Goal: Task Accomplishment & Management: Use online tool/utility

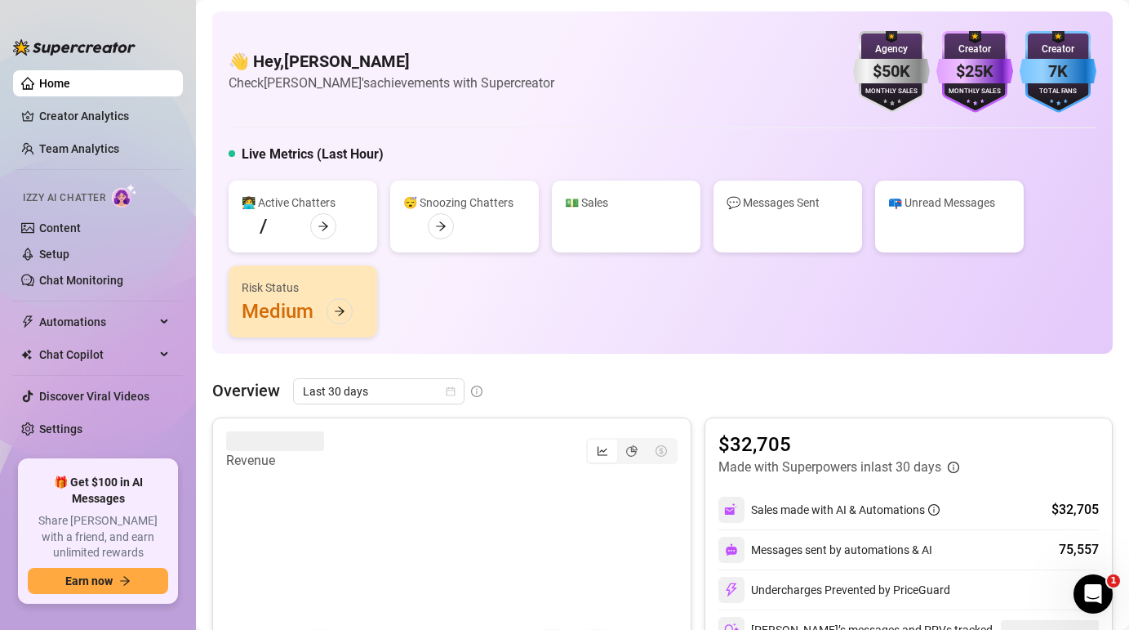
scroll to position [339, 0]
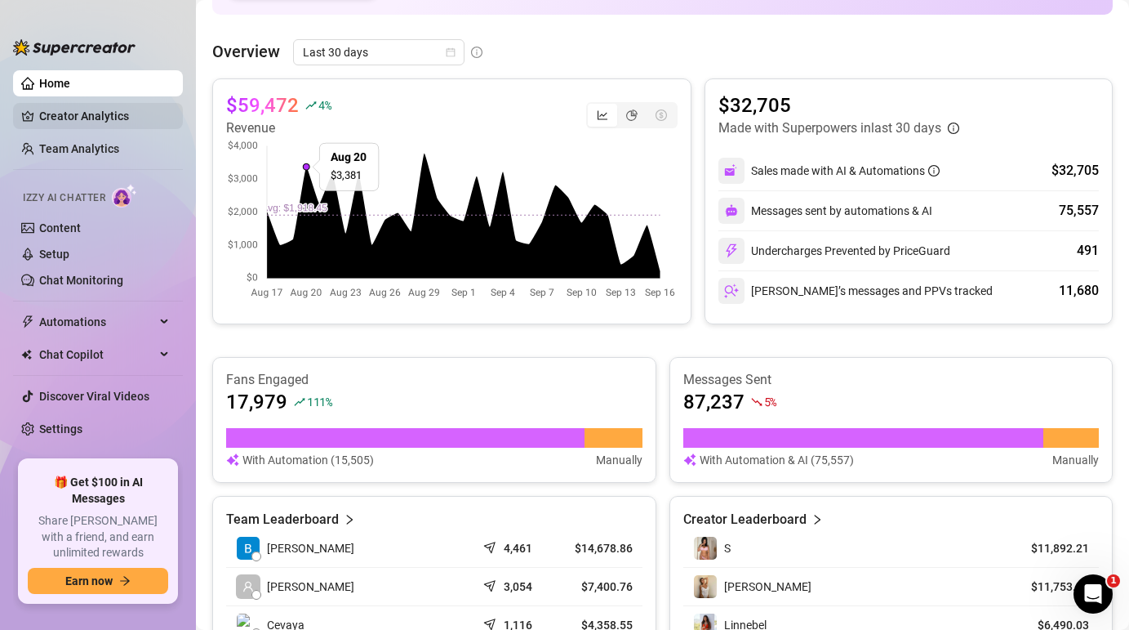
click at [137, 105] on link "Creator Analytics" at bounding box center [104, 116] width 131 height 26
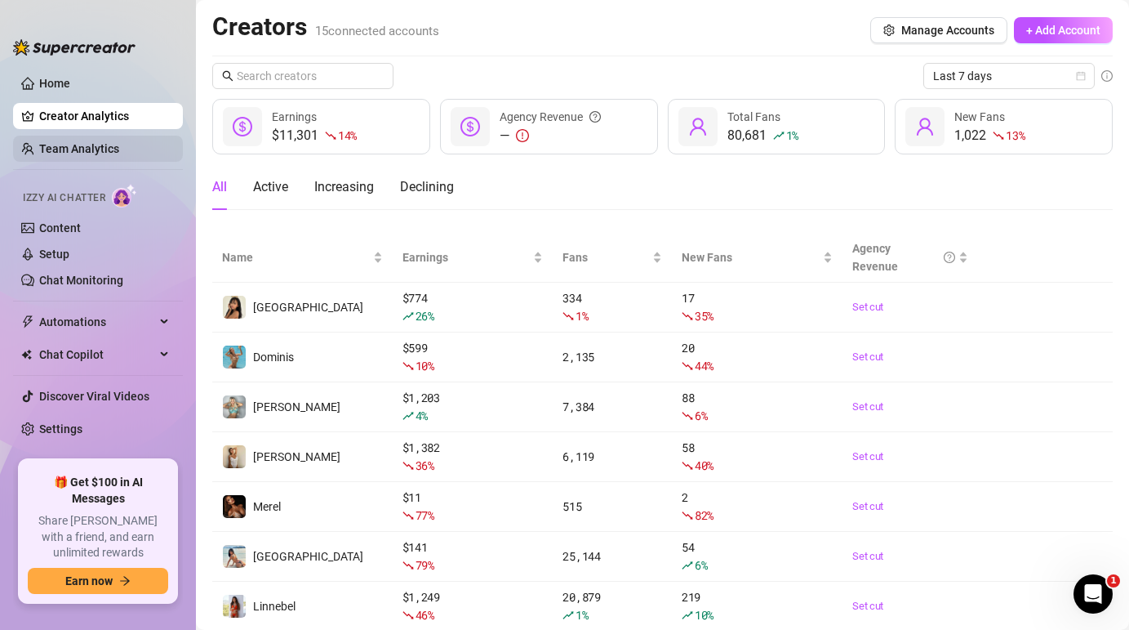
click at [113, 147] on link "Team Analytics" at bounding box center [79, 148] width 80 height 13
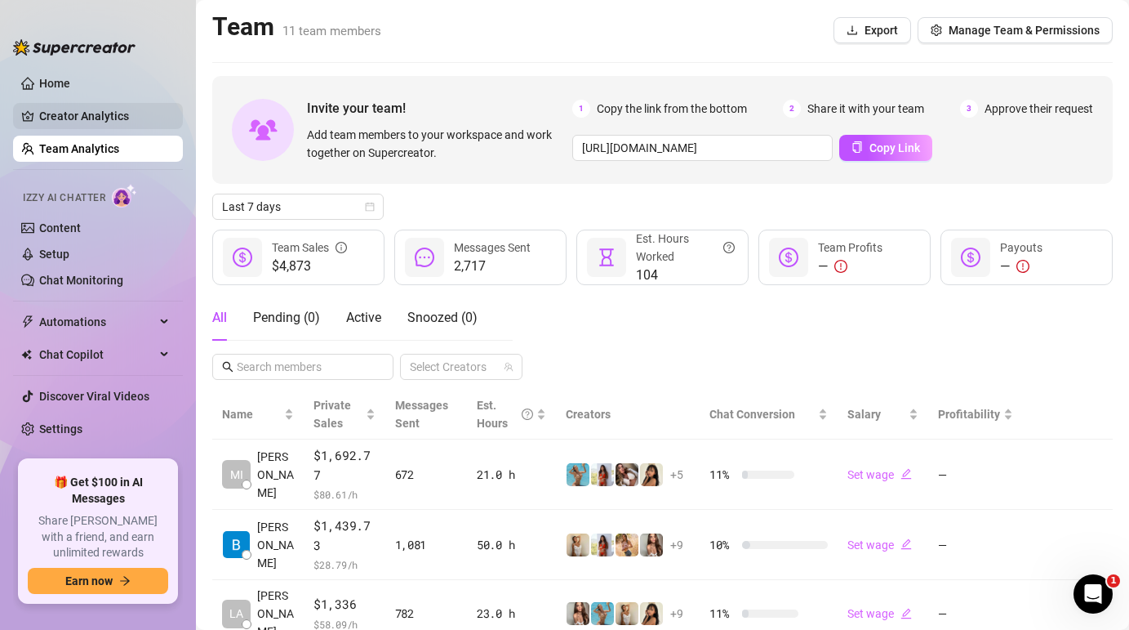
click at [68, 115] on link "Creator Analytics" at bounding box center [104, 116] width 131 height 26
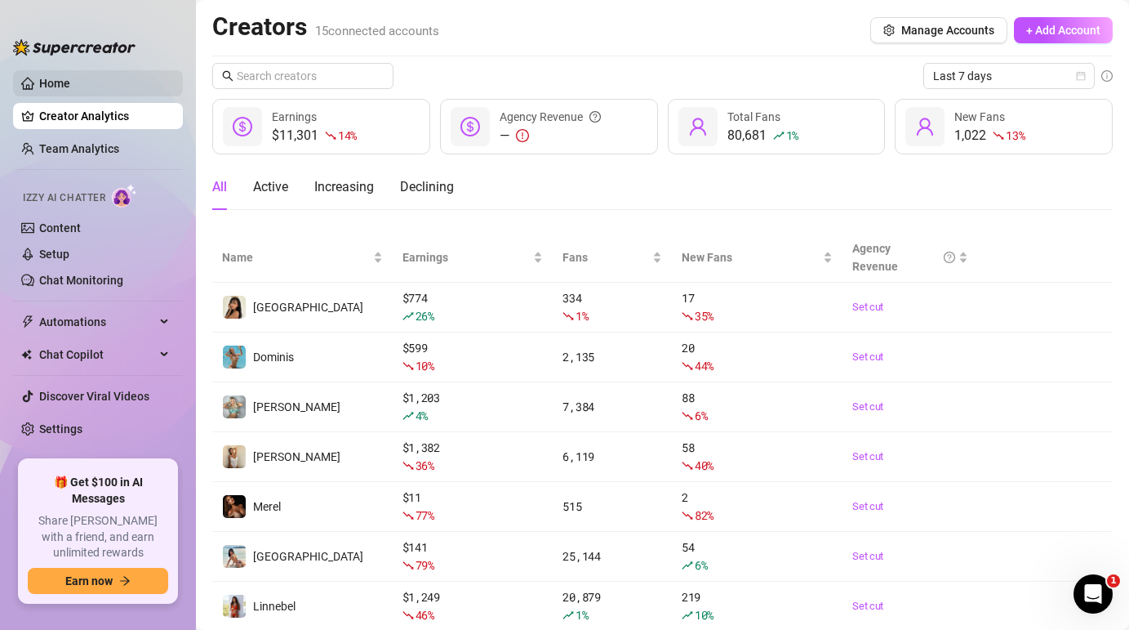
click at [63, 78] on link "Home" at bounding box center [54, 83] width 31 height 13
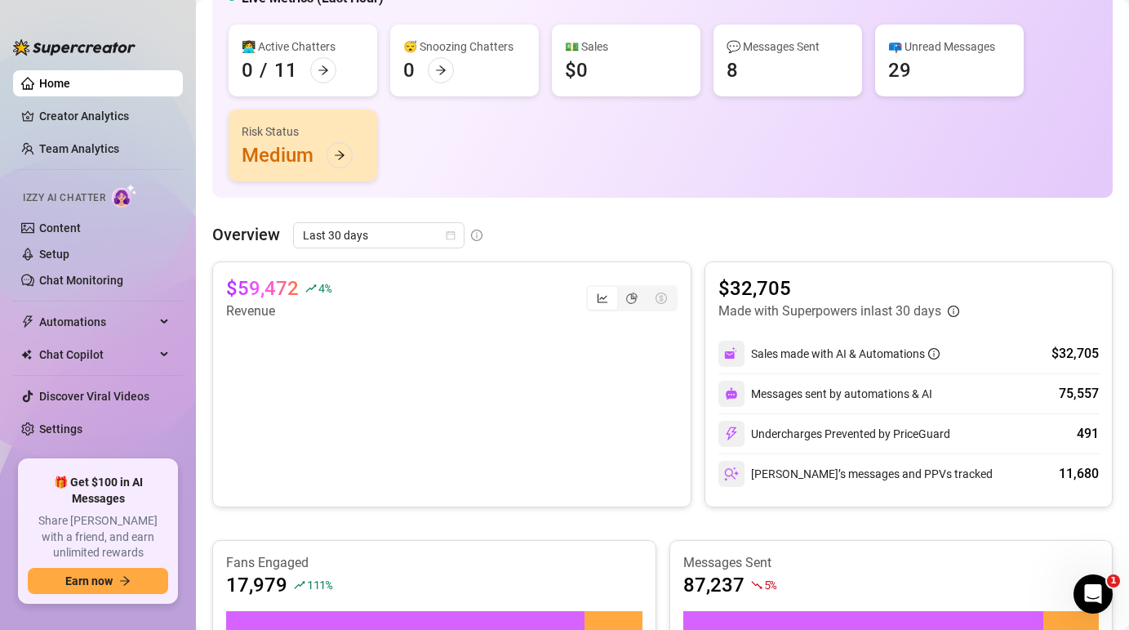
scroll to position [167, 0]
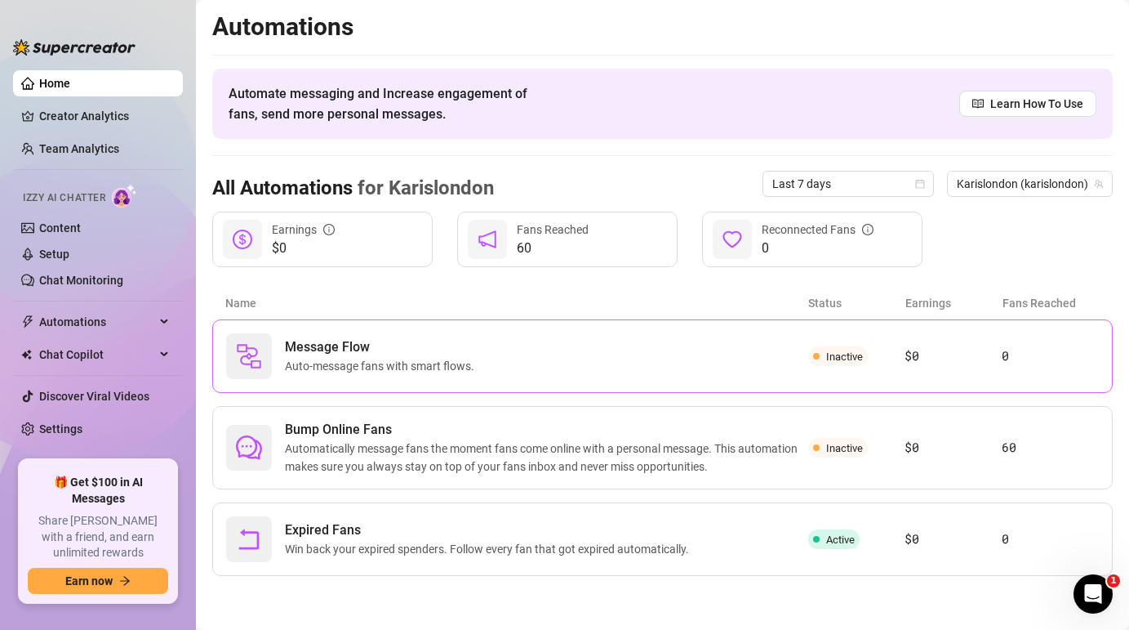
click at [354, 378] on div "Message Flow Auto-message fans with smart flows." at bounding box center [517, 356] width 582 height 46
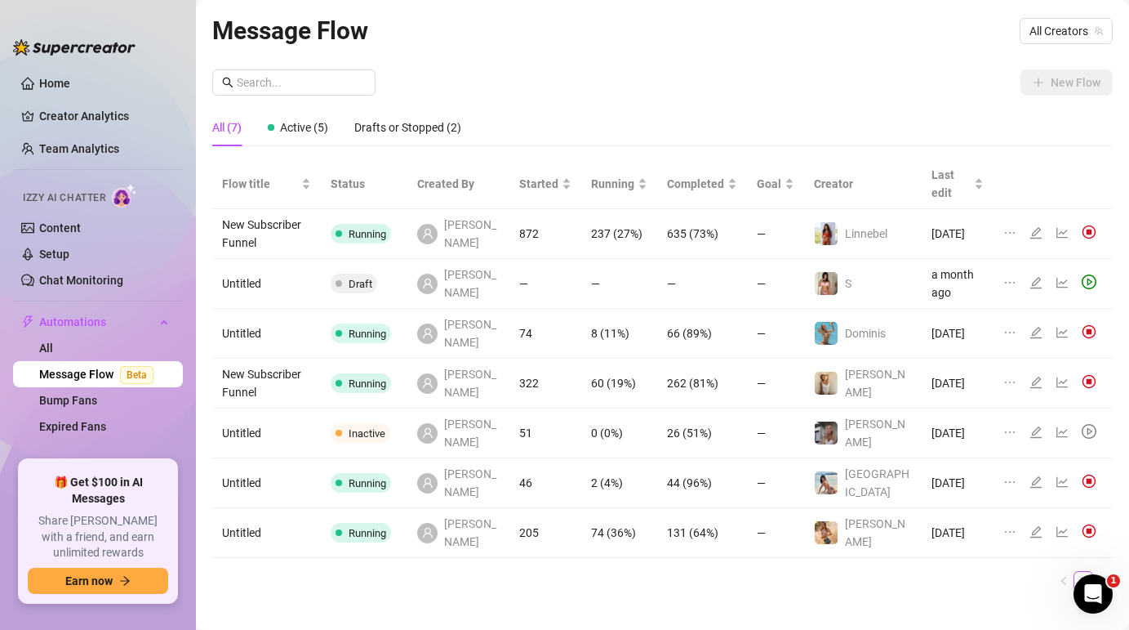
click at [930, 131] on div "All (7) Active (5) Drafts or Stopped (2)" at bounding box center [662, 128] width 901 height 38
click at [1078, 39] on span "All Creators" at bounding box center [1066, 31] width 73 height 24
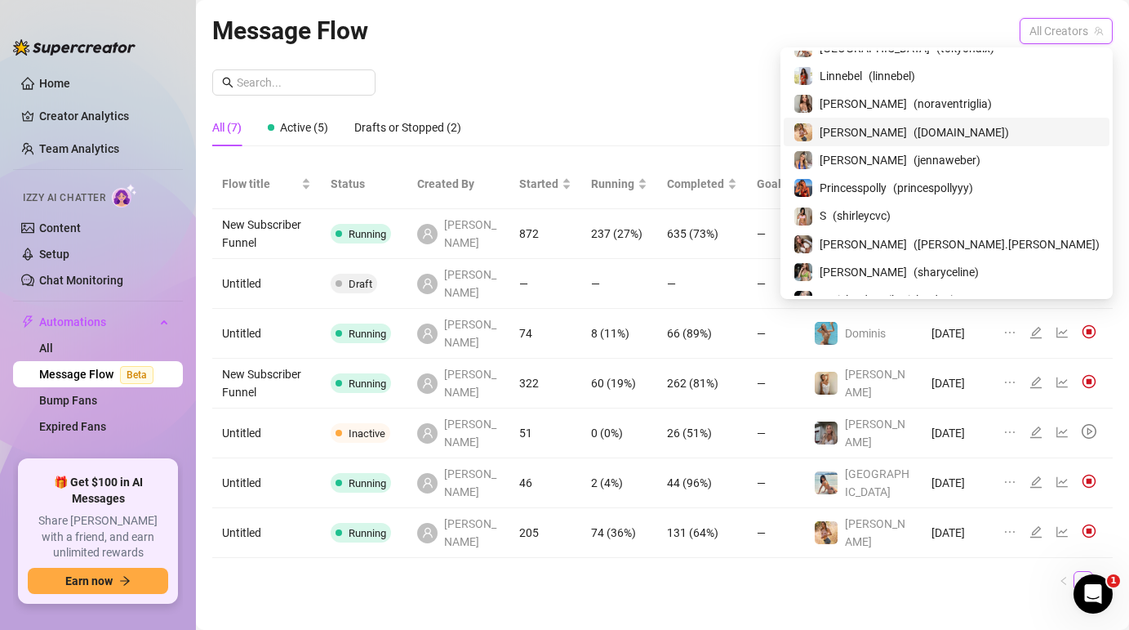
scroll to position [198, 0]
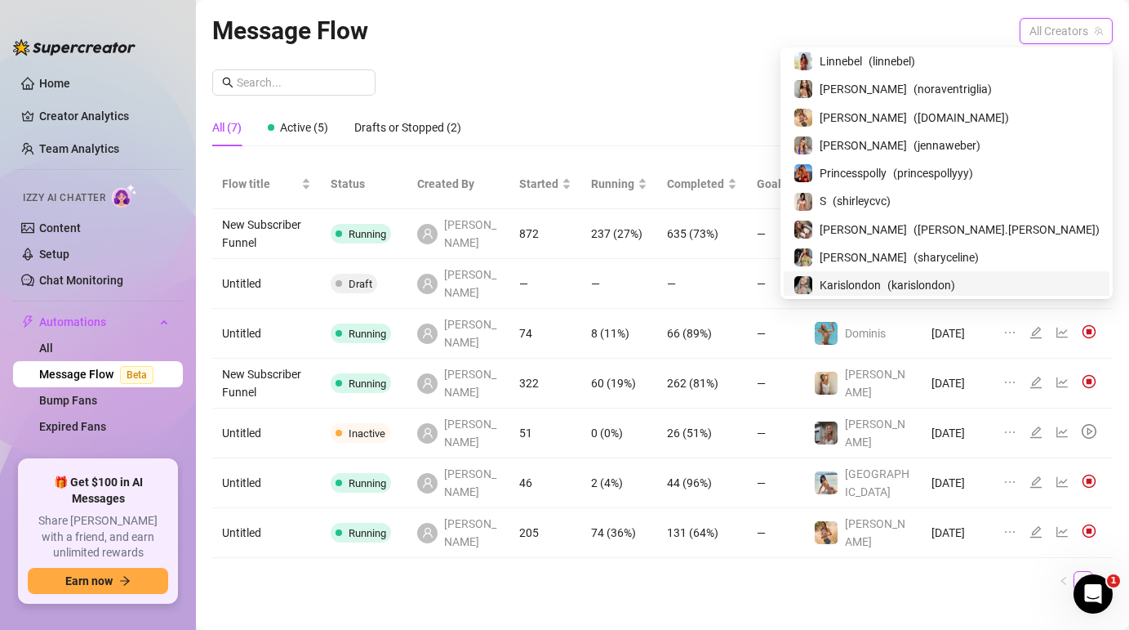
click at [955, 279] on span "( karislondon )" at bounding box center [922, 285] width 68 height 18
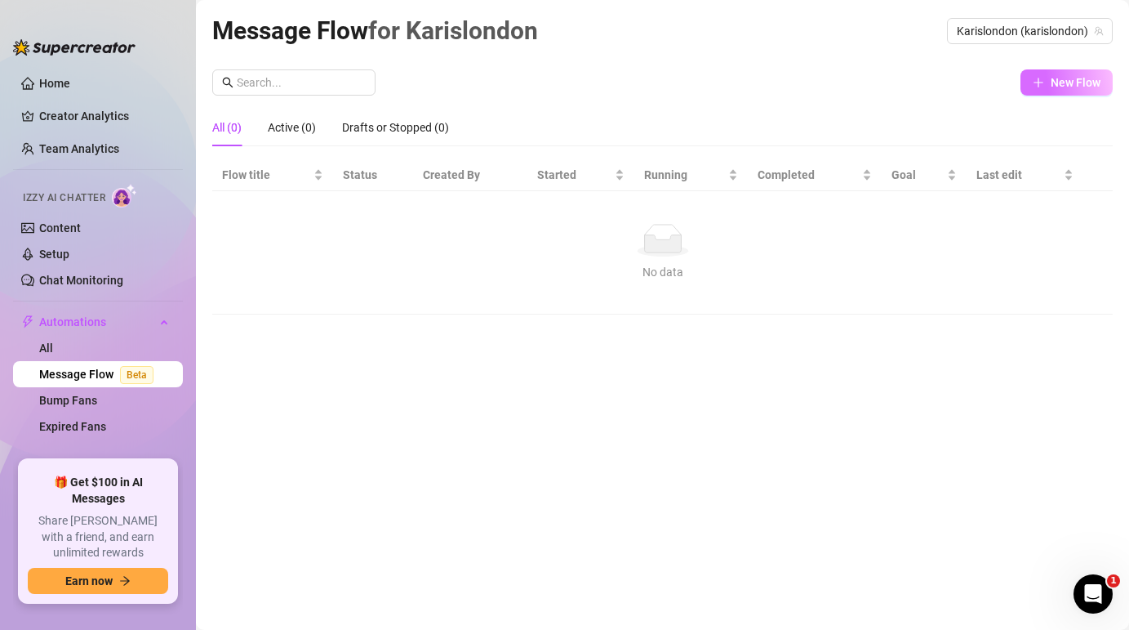
click at [1047, 83] on button "New Flow" at bounding box center [1067, 82] width 92 height 26
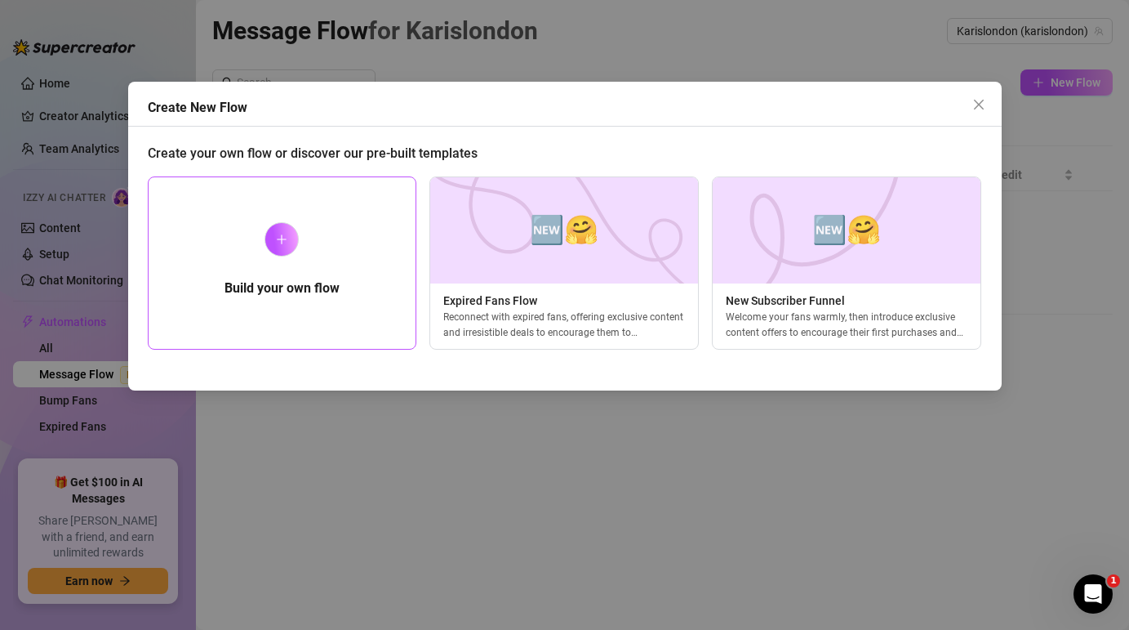
click at [346, 234] on div "Build your own flow" at bounding box center [282, 262] width 269 height 173
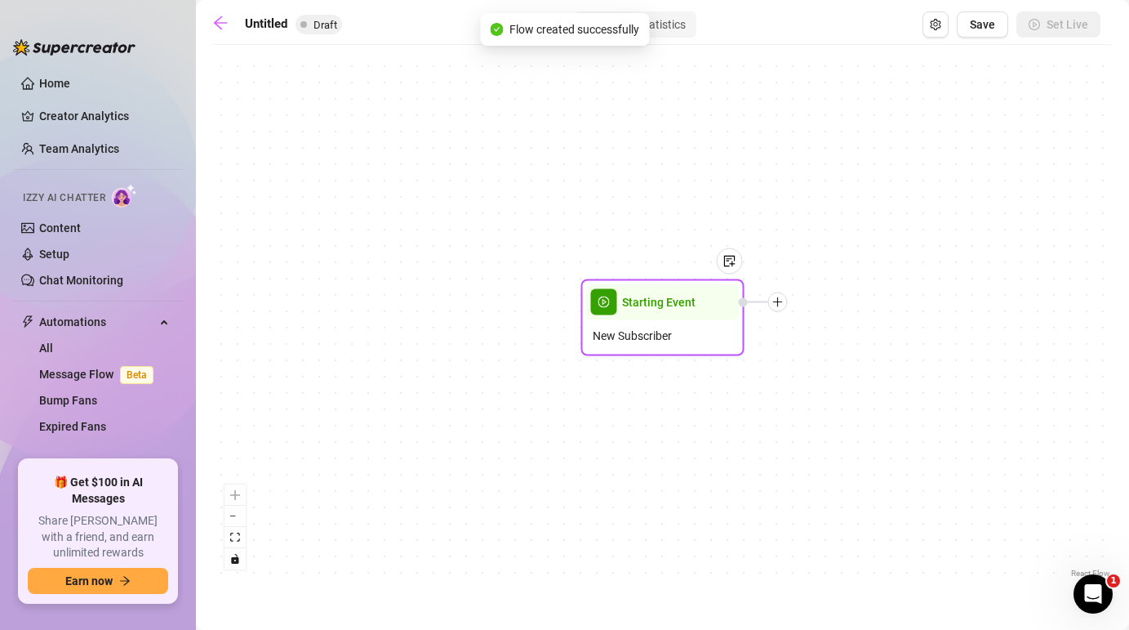
click at [780, 307] on div at bounding box center [778, 302] width 20 height 20
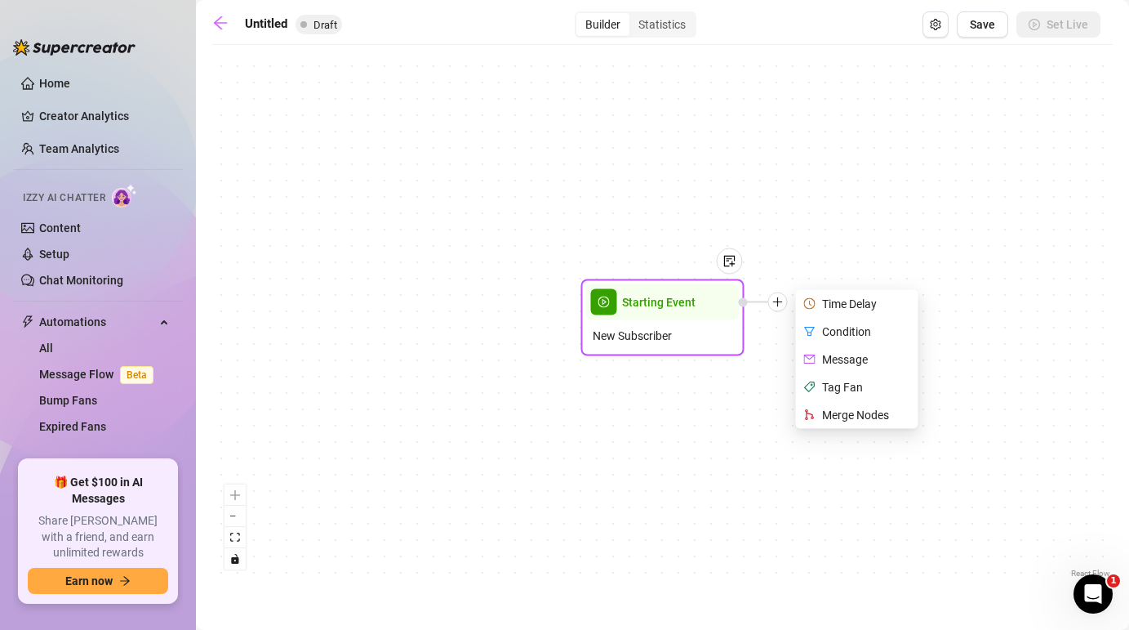
click at [838, 303] on div "Time Delay" at bounding box center [858, 304] width 119 height 28
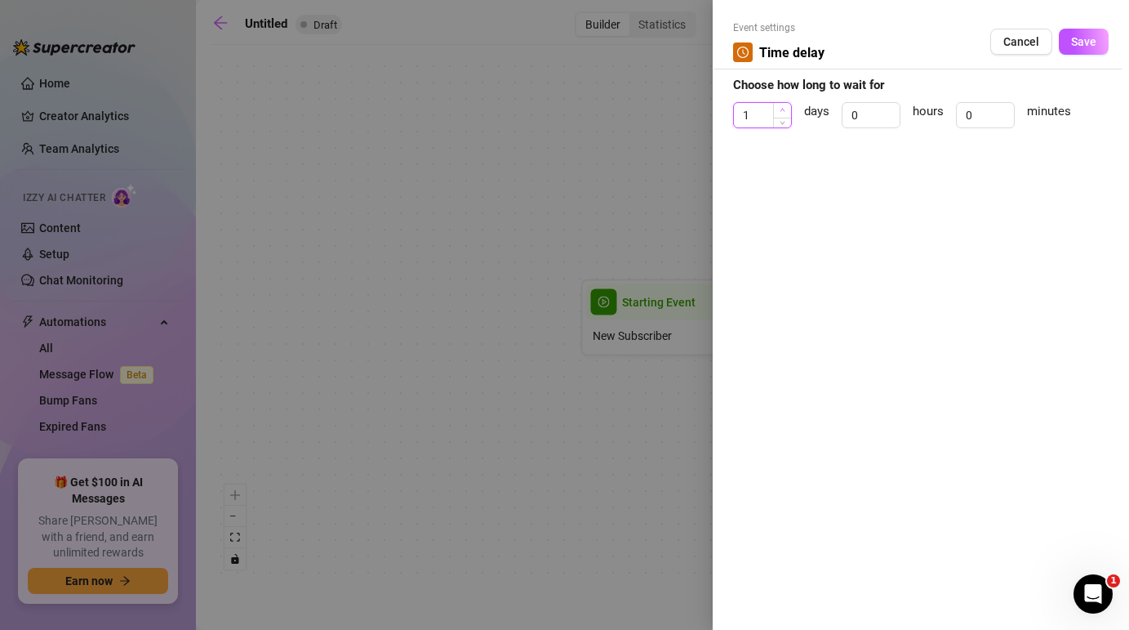
click at [777, 110] on span "Increase Value" at bounding box center [782, 110] width 18 height 15
type input "0"
click at [782, 120] on icon "down" at bounding box center [783, 121] width 6 height 6
click at [874, 118] on input "0" at bounding box center [871, 115] width 57 height 24
click at [987, 113] on input "0" at bounding box center [985, 115] width 57 height 24
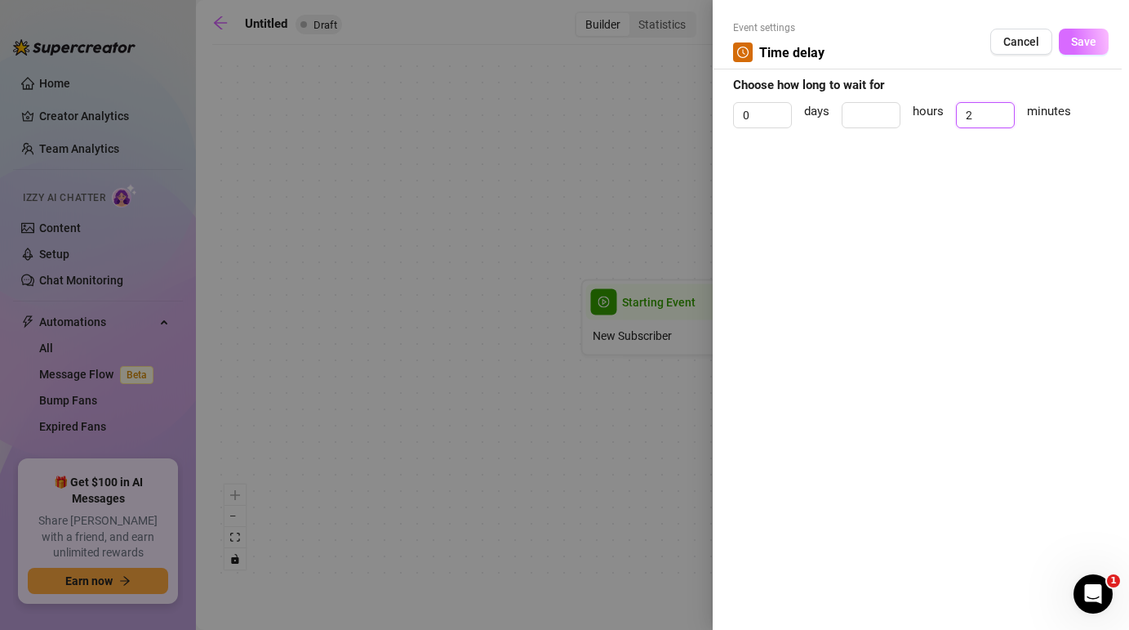
type input "2"
click at [1092, 33] on button "Save" at bounding box center [1084, 42] width 50 height 26
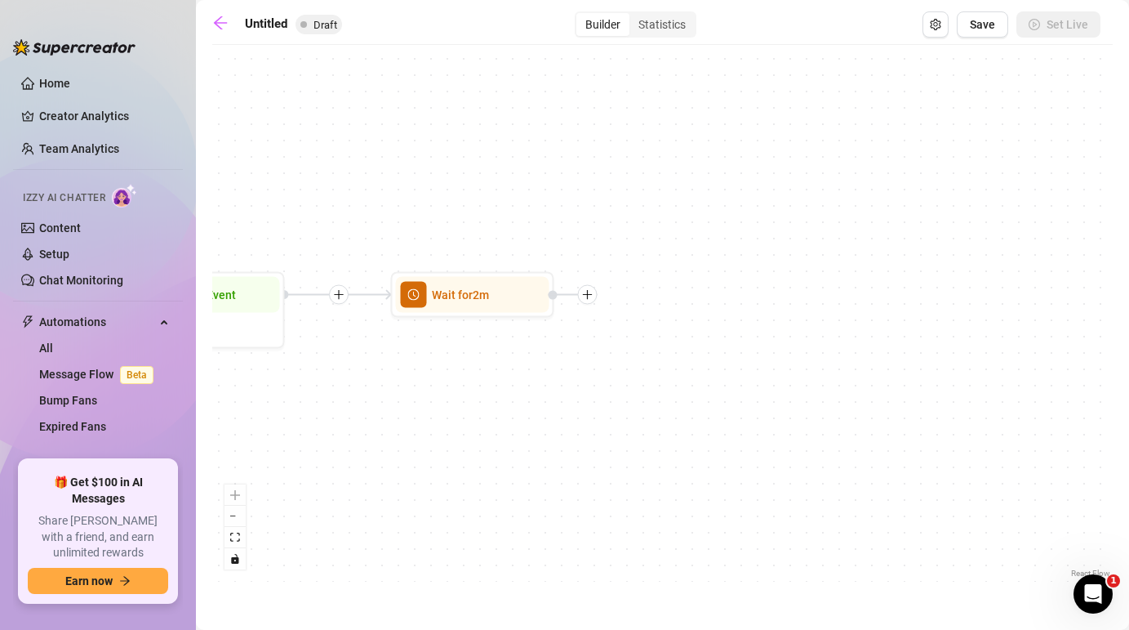
drag, startPoint x: 953, startPoint y: 380, endPoint x: 493, endPoint y: 372, distance: 459.8
click at [493, 372] on div "Wait for 2m Starting Event New Subscriber" at bounding box center [662, 317] width 901 height 528
click at [590, 301] on div at bounding box center [588, 295] width 20 height 20
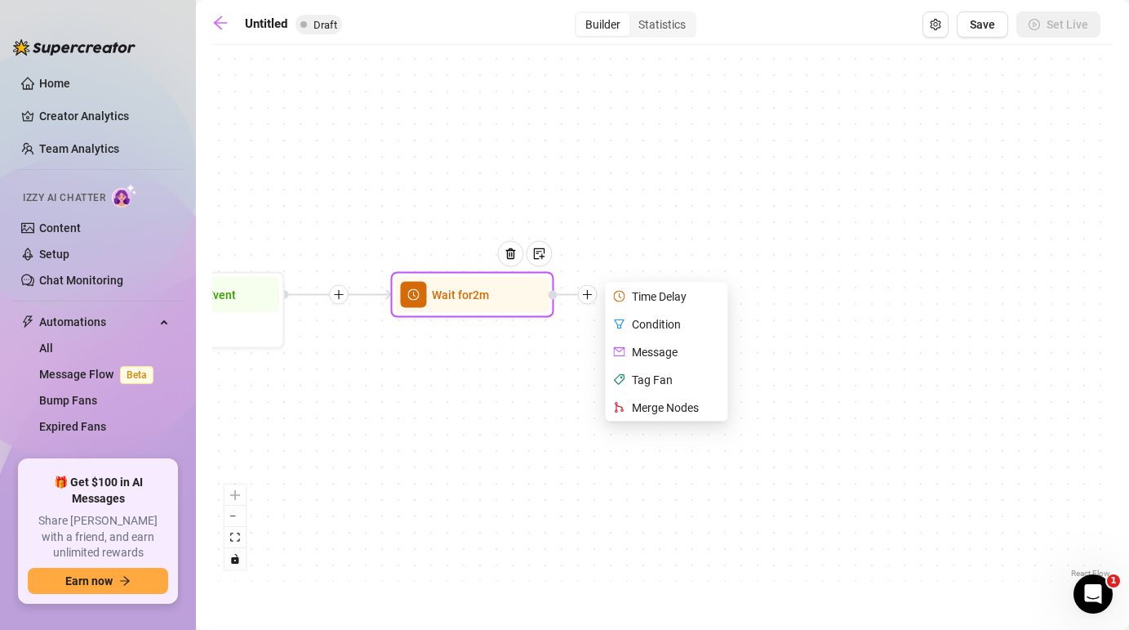
click at [678, 296] on div "Time Delay" at bounding box center [668, 297] width 119 height 28
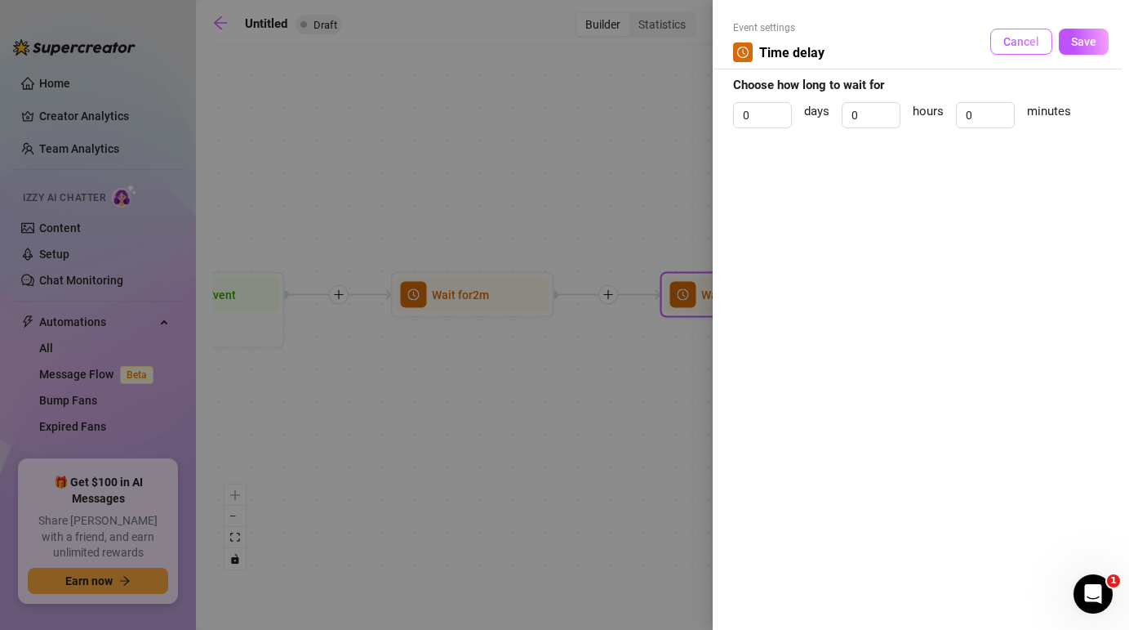
click at [1032, 38] on span "Cancel" at bounding box center [1022, 41] width 36 height 13
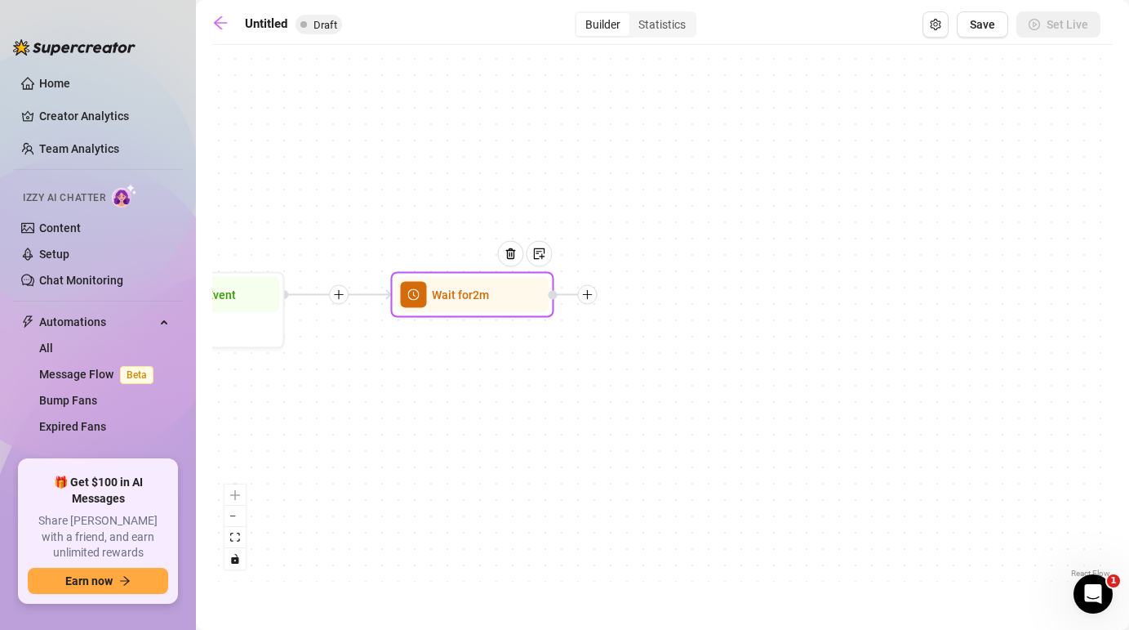
click at [586, 293] on icon "plus" at bounding box center [587, 294] width 11 height 11
click at [586, 296] on icon "plus" at bounding box center [587, 294] width 11 height 11
click at [586, 291] on icon "plus" at bounding box center [587, 294] width 11 height 11
click at [671, 358] on div "Message" at bounding box center [668, 352] width 119 height 28
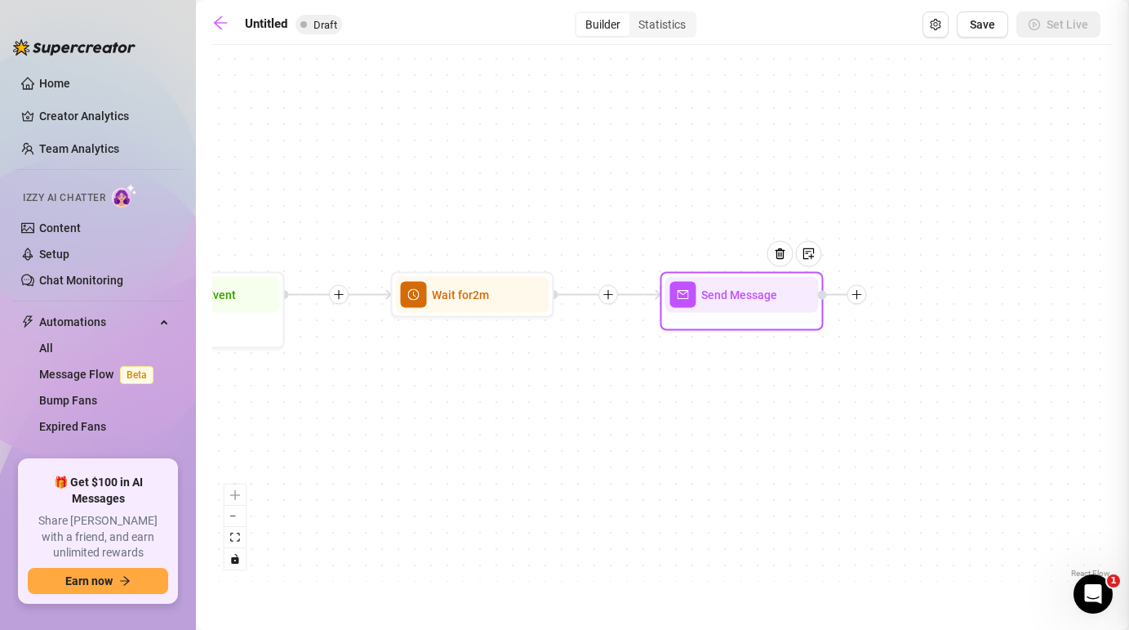
type textarea "Write your message here"
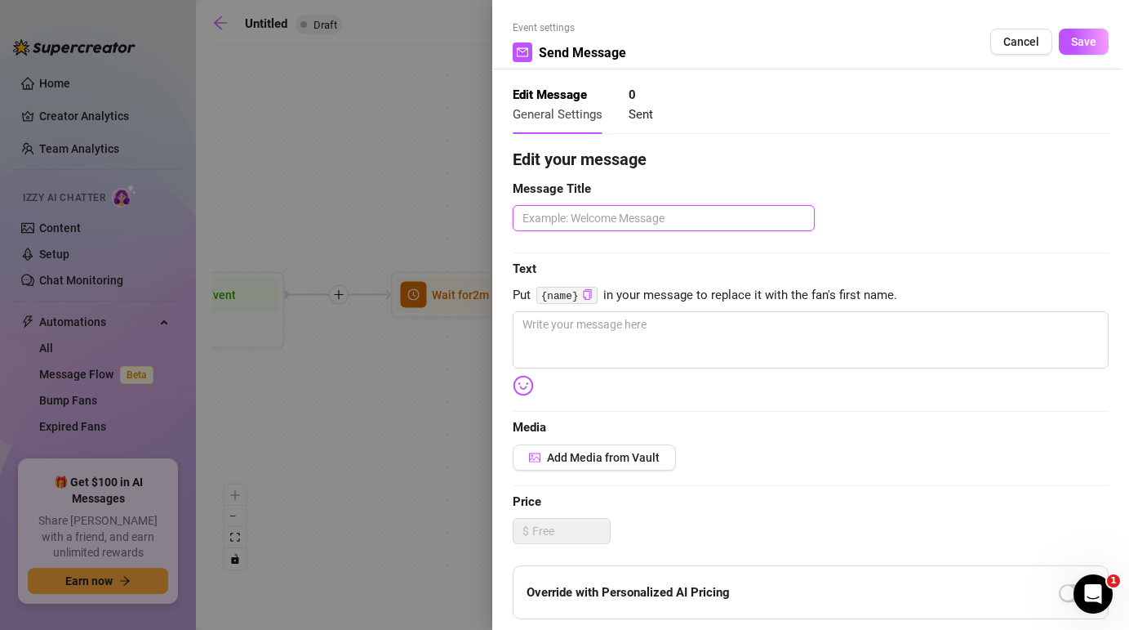
click at [581, 224] on textarea at bounding box center [664, 218] width 302 height 26
type textarea "1"
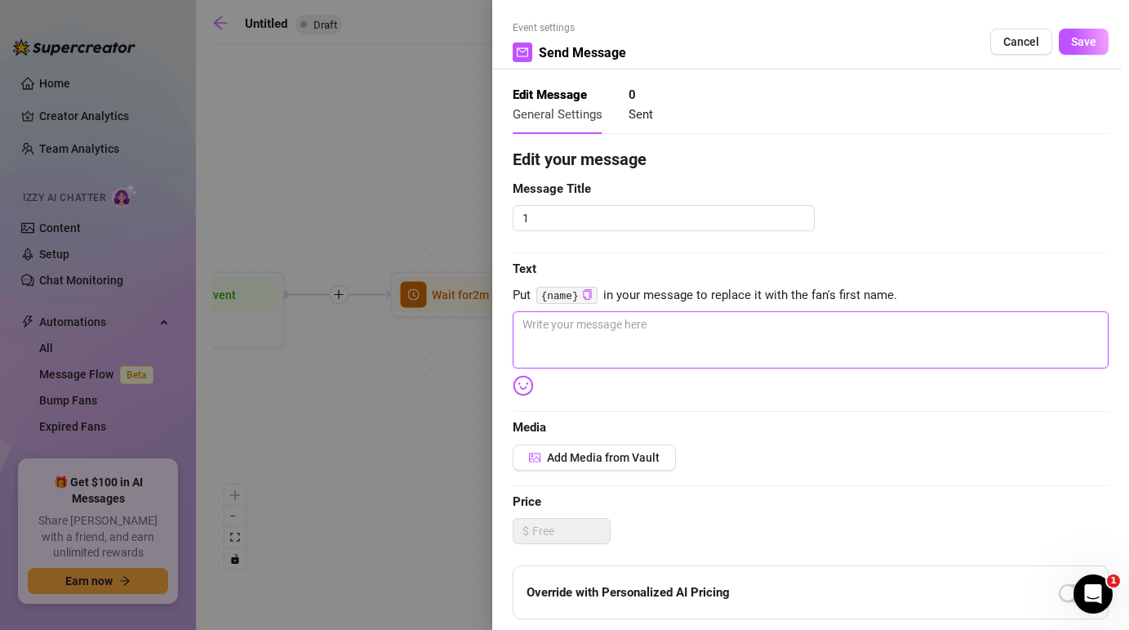
click at [594, 335] on textarea at bounding box center [811, 339] width 596 height 57
type textarea "b"
type textarea "ba"
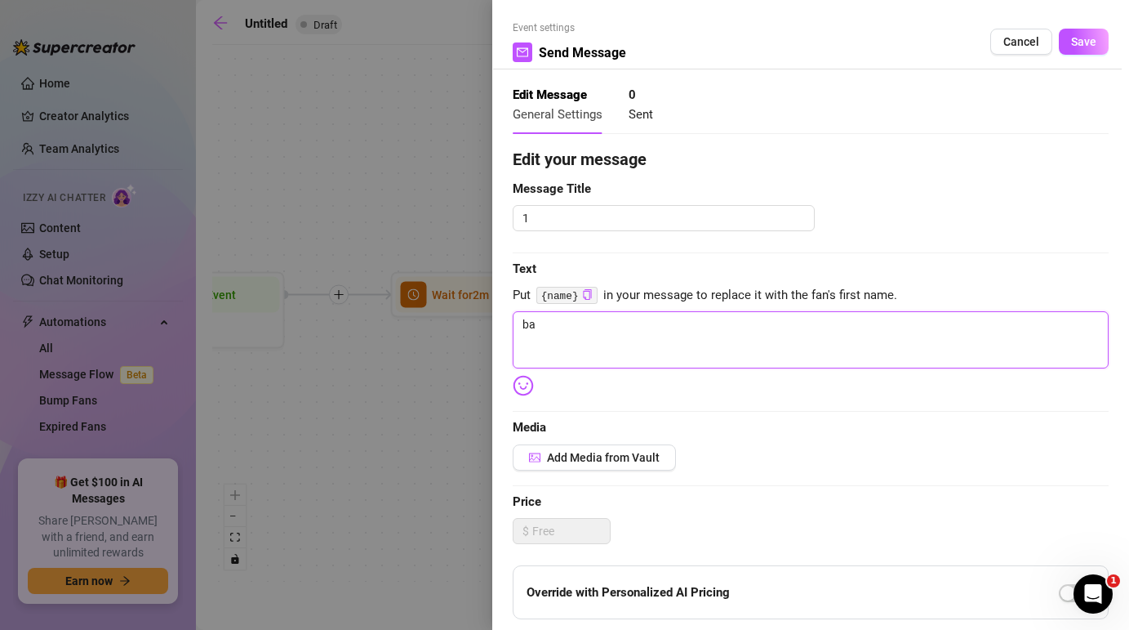
type textarea "bab"
type textarea "babe"
type textarea "babee"
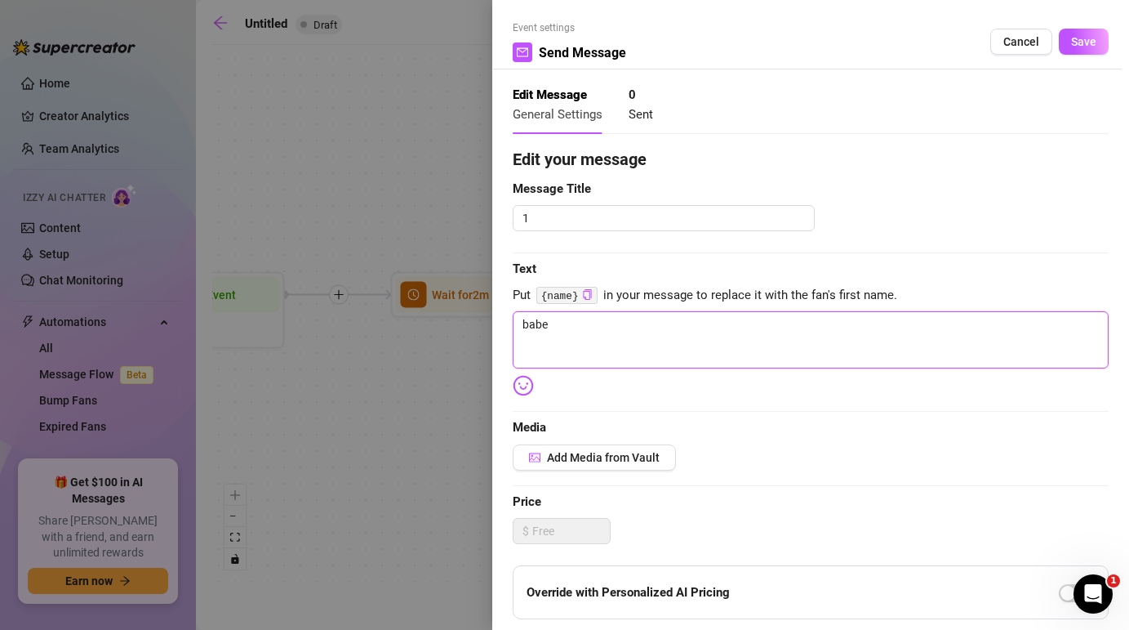
type textarea "babee"
type textarea "babeee"
type textarea "babeeee"
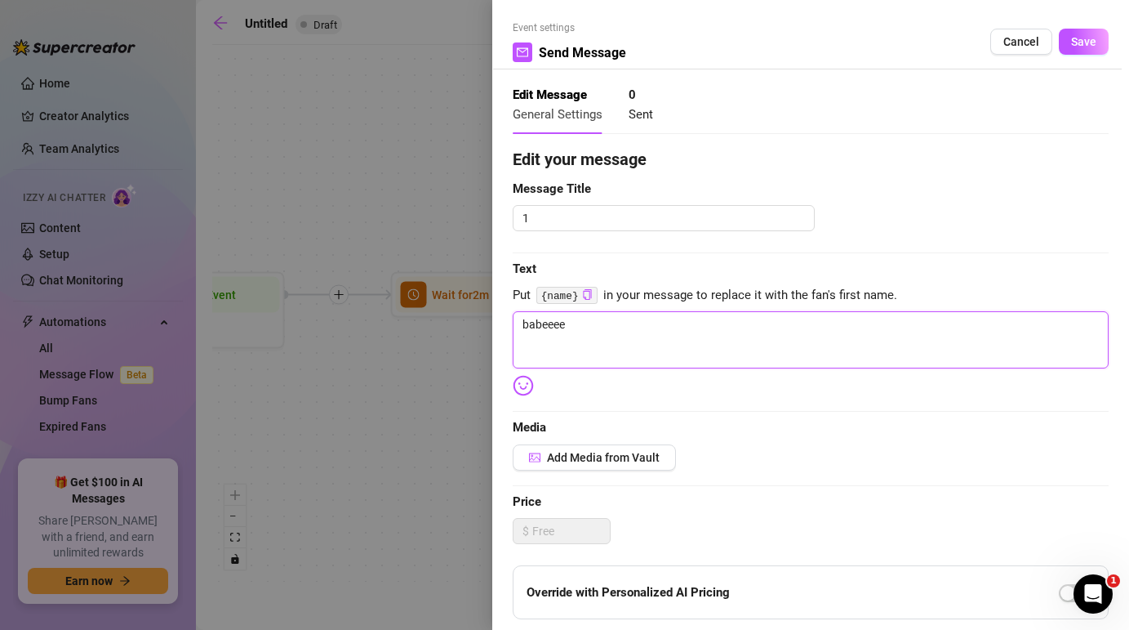
type textarea "babeeee"
type textarea "babeeee o"
type textarea "babeeee om"
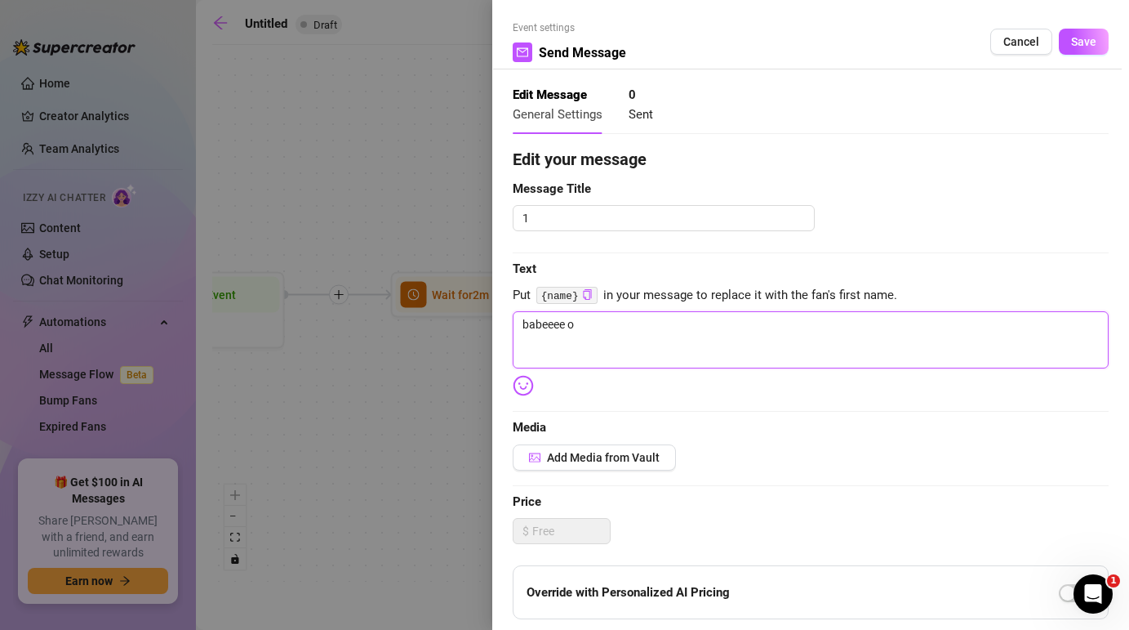
type textarea "babeeee om"
type textarea "babeeee omg"
type textarea "babeeee omgg"
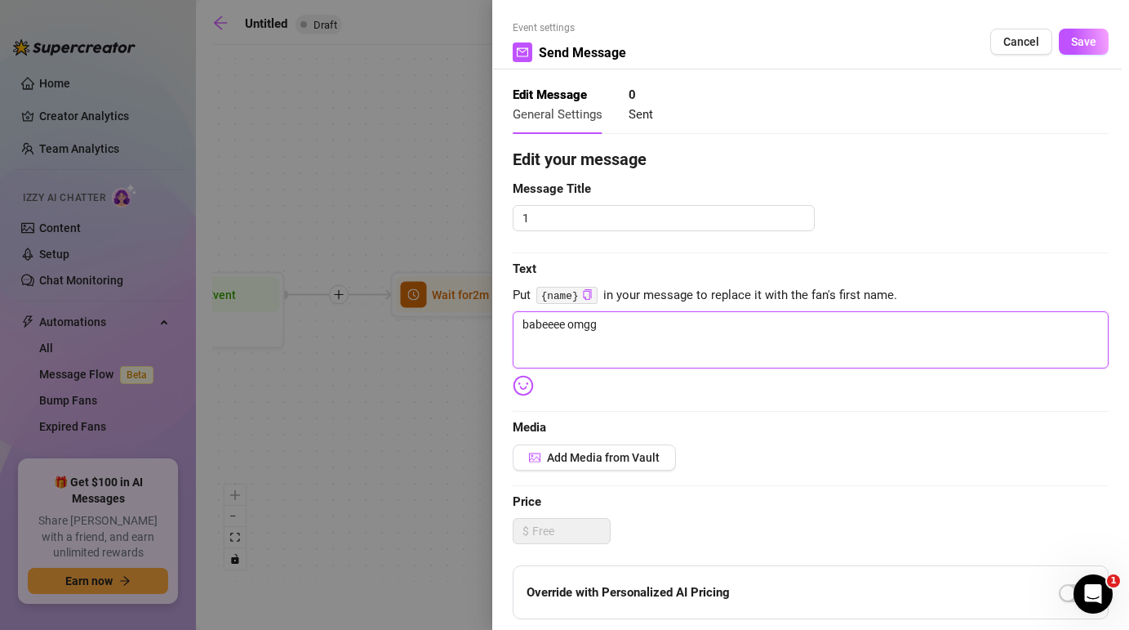
type textarea "babeeee omggg"
type textarea "babeeee omgggg"
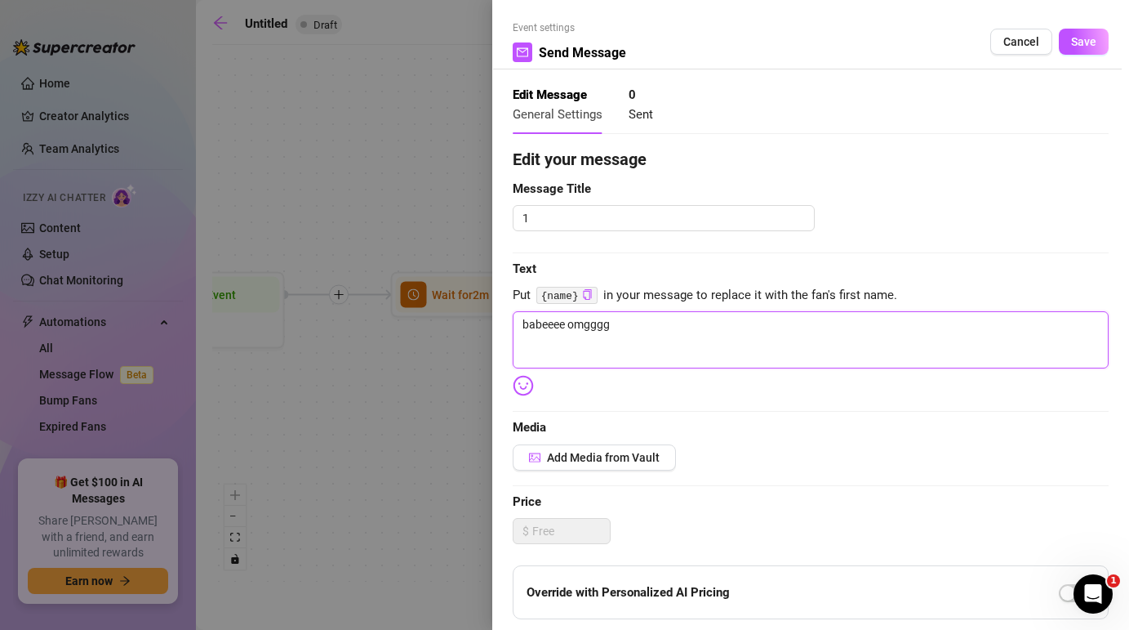
type textarea "babeeee omgggg"
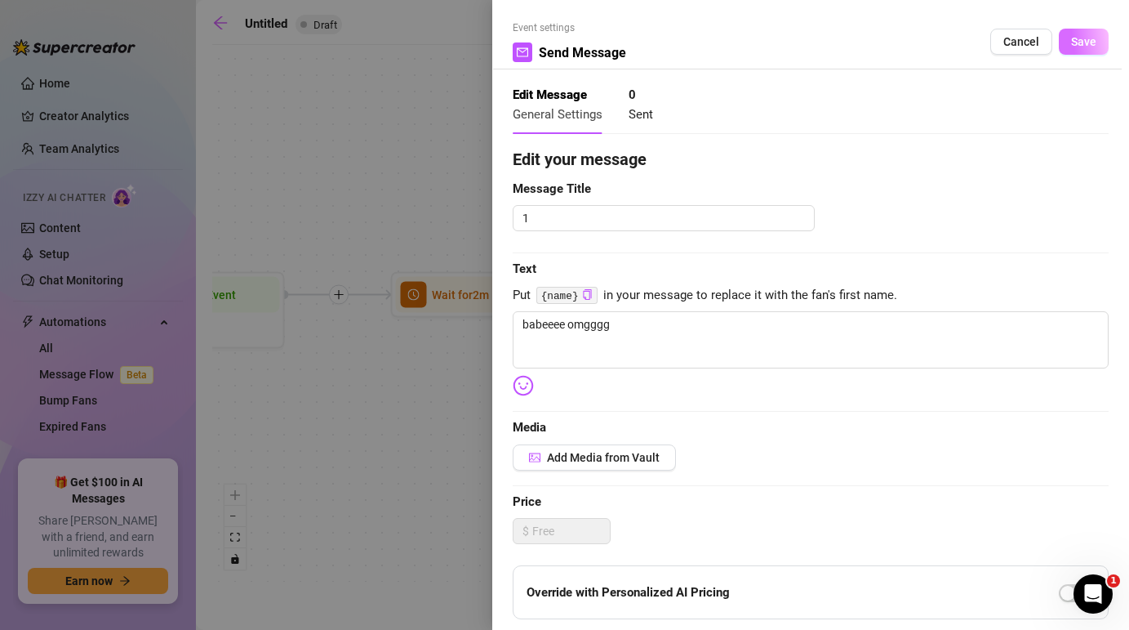
click at [1084, 47] on span "Save" at bounding box center [1083, 41] width 25 height 13
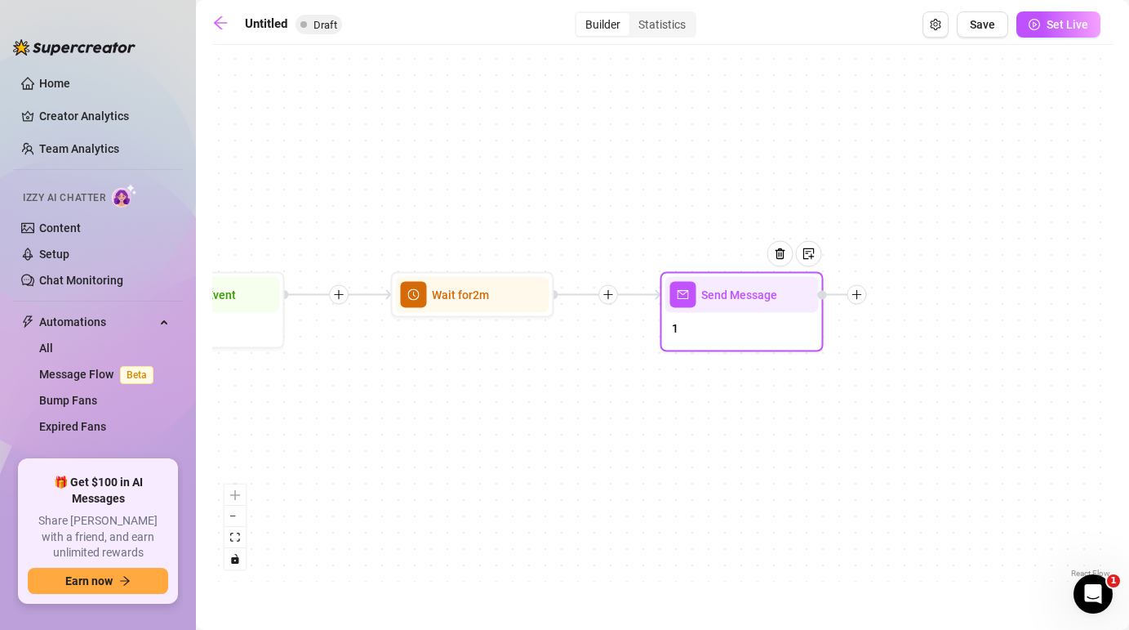
click at [865, 303] on div at bounding box center [842, 295] width 49 height 20
click at [860, 298] on icon "plus" at bounding box center [857, 294] width 11 height 11
click at [917, 348] on div "Message" at bounding box center [938, 352] width 119 height 28
type textarea "Write your message here"
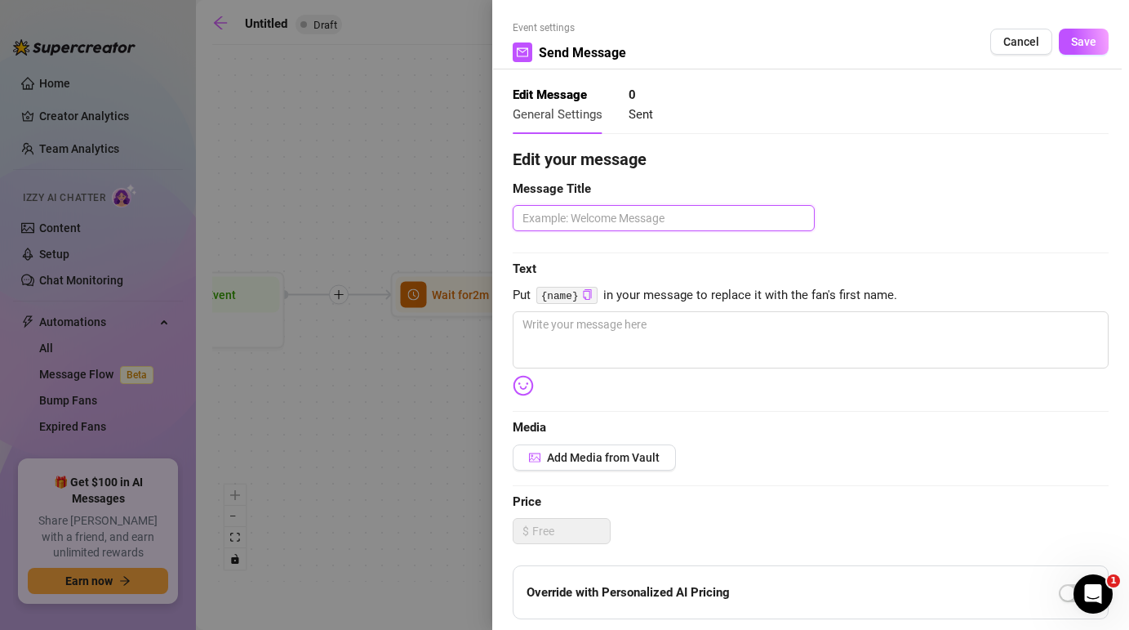
click at [684, 218] on textarea at bounding box center [664, 218] width 302 height 26
type textarea "2"
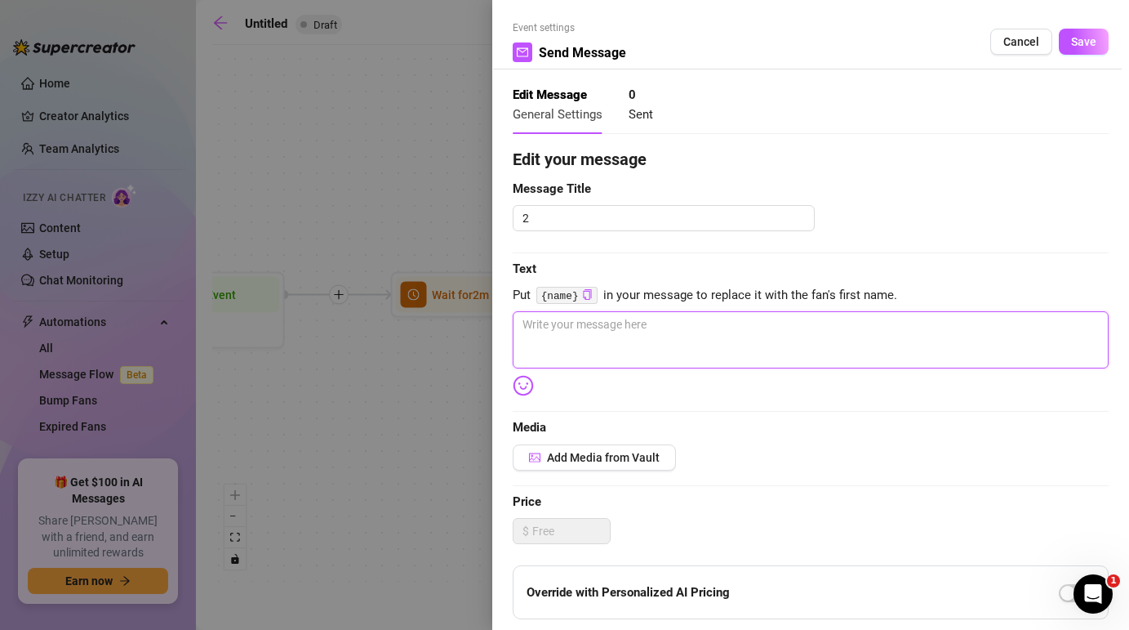
click at [684, 338] on textarea at bounding box center [811, 339] width 596 height 57
type textarea "y"
type textarea "yo"
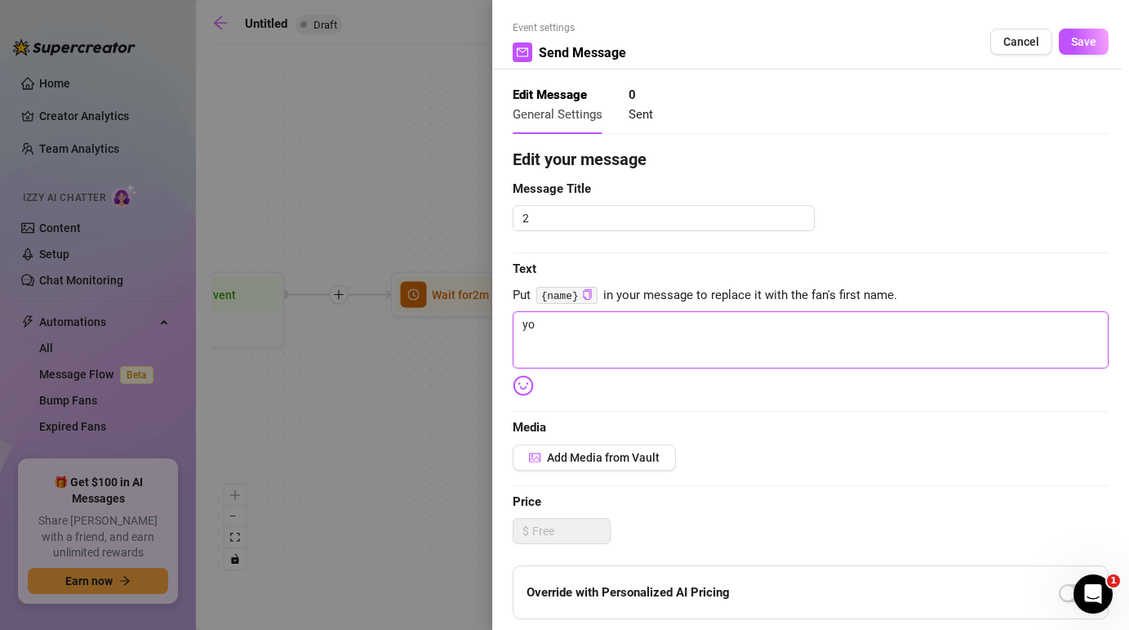
type textarea "you"
type textarea "you h"
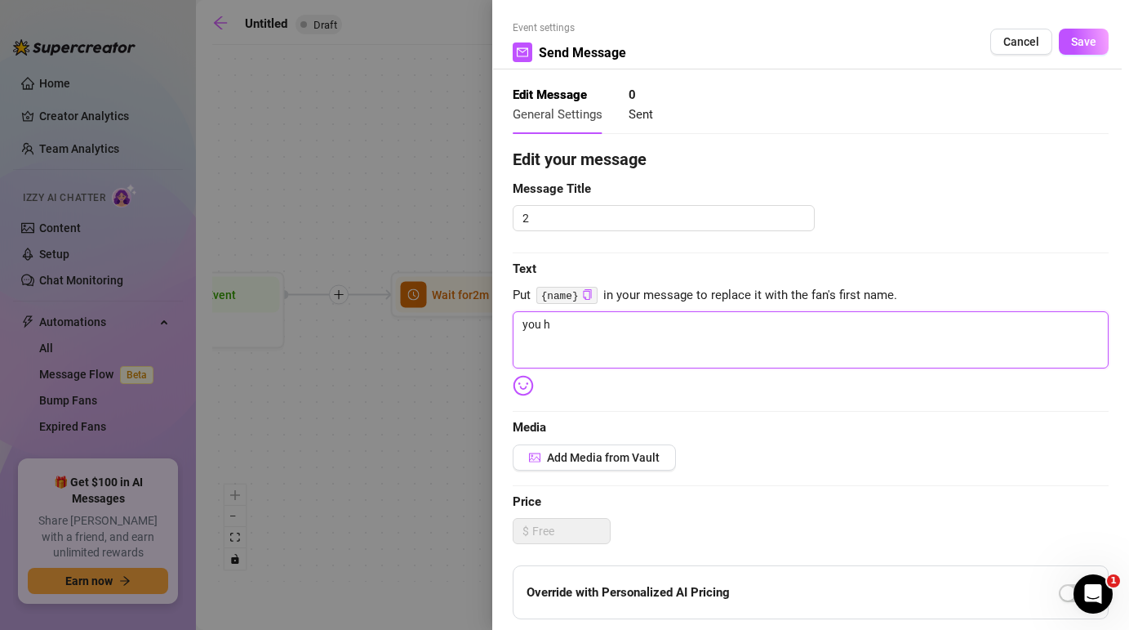
type textarea "you he"
type textarea "you her"
type textarea "you here"
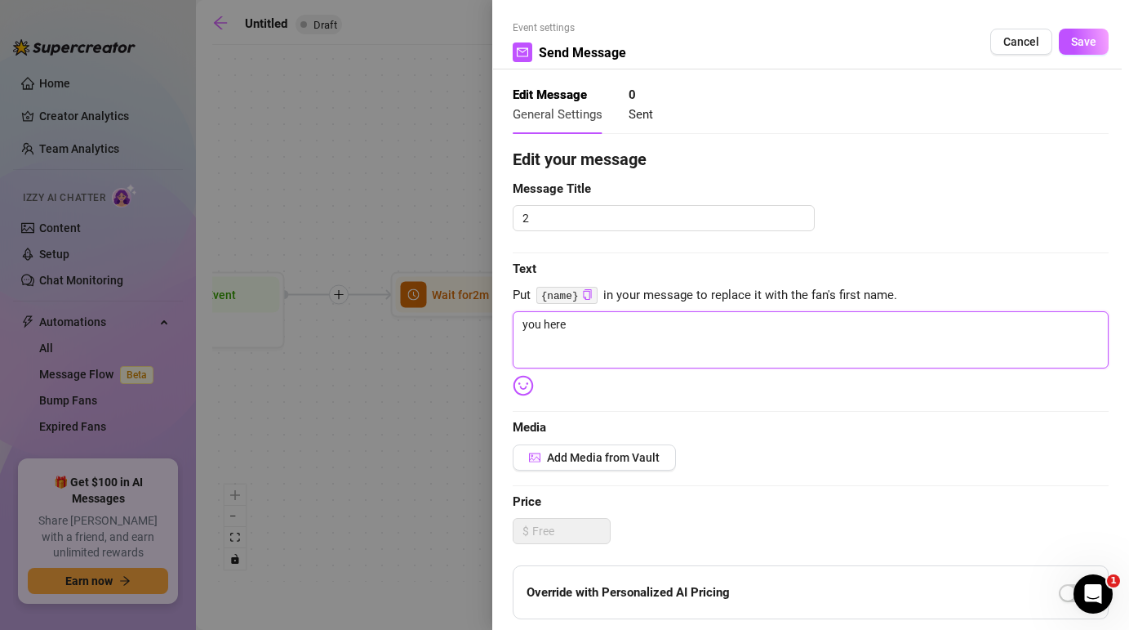
type textarea "you heree"
type textarea "you hereee"
type textarea "you hereeee"
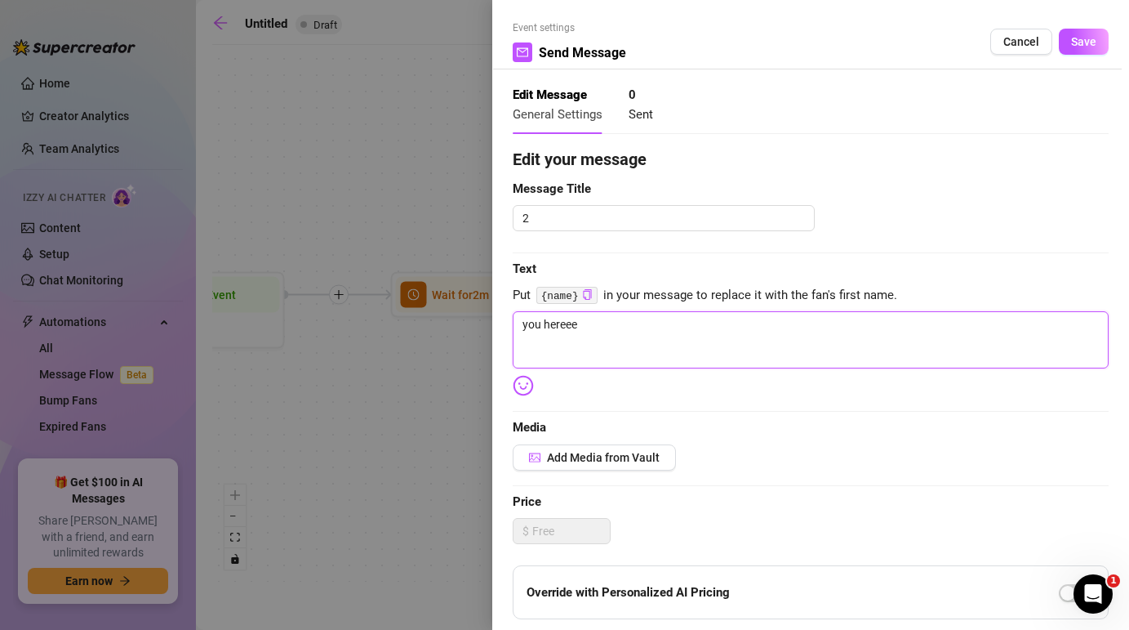
type textarea "you hereeee"
type textarea "you hereeeee"
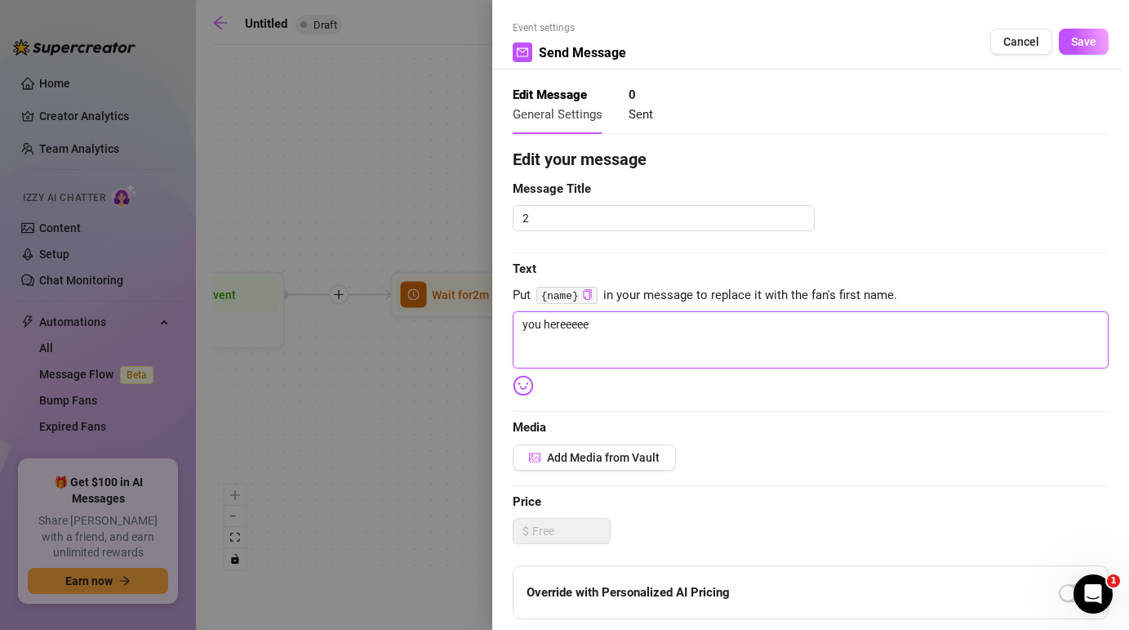
type textarea "you hereeeee 😳"
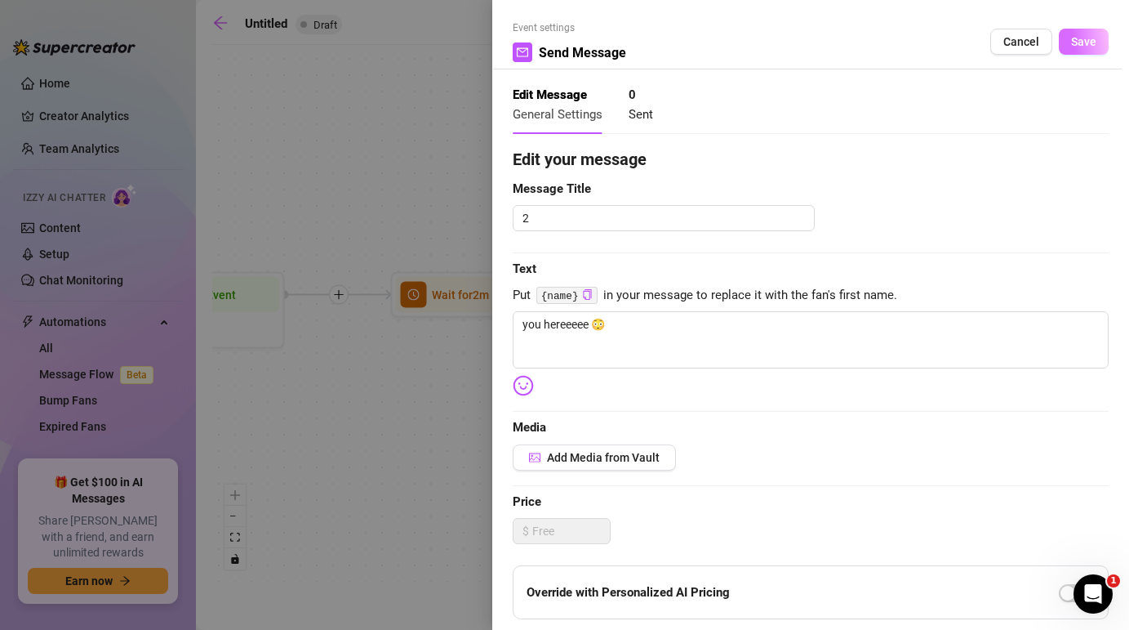
click at [1079, 37] on span "Save" at bounding box center [1083, 41] width 25 height 13
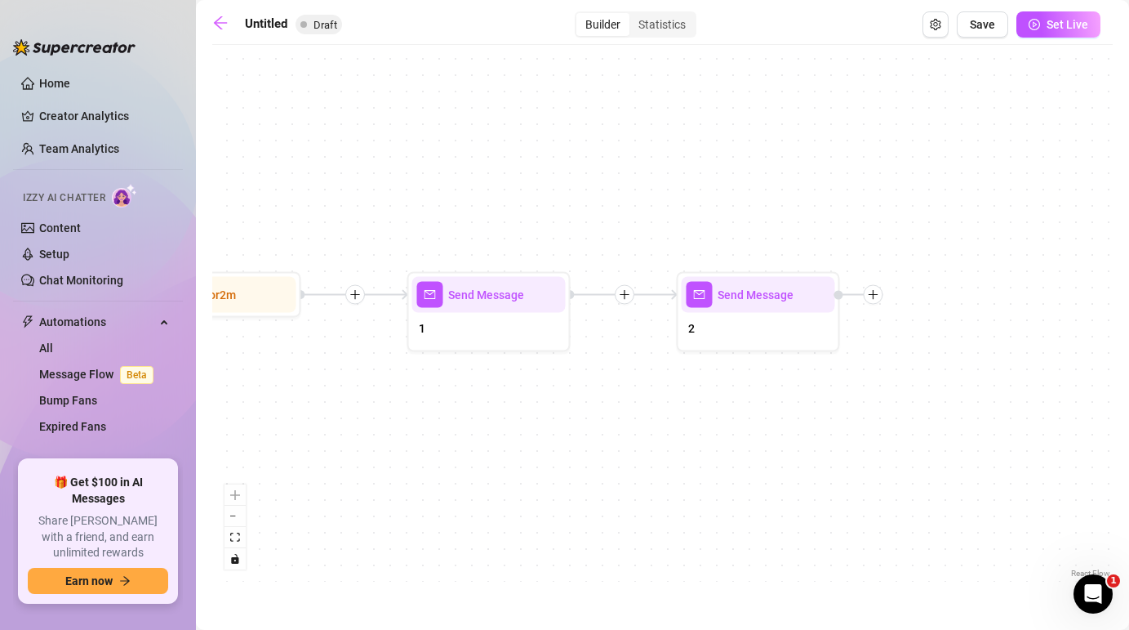
drag, startPoint x: 928, startPoint y: 454, endPoint x: 618, endPoint y: 446, distance: 309.6
click at [618, 446] on div "Send Message 2 Send Message 1 Wait for 2m Starting Event New Subscriber" at bounding box center [662, 317] width 901 height 528
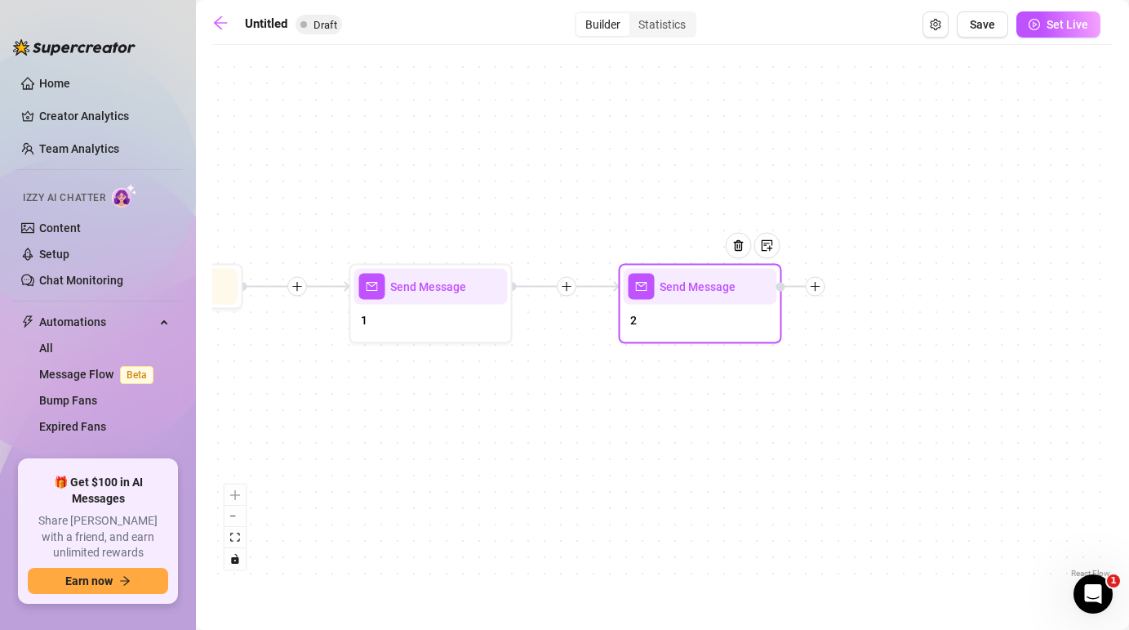
click at [808, 292] on div at bounding box center [816, 287] width 20 height 20
click at [909, 342] on div "Message" at bounding box center [896, 344] width 119 height 28
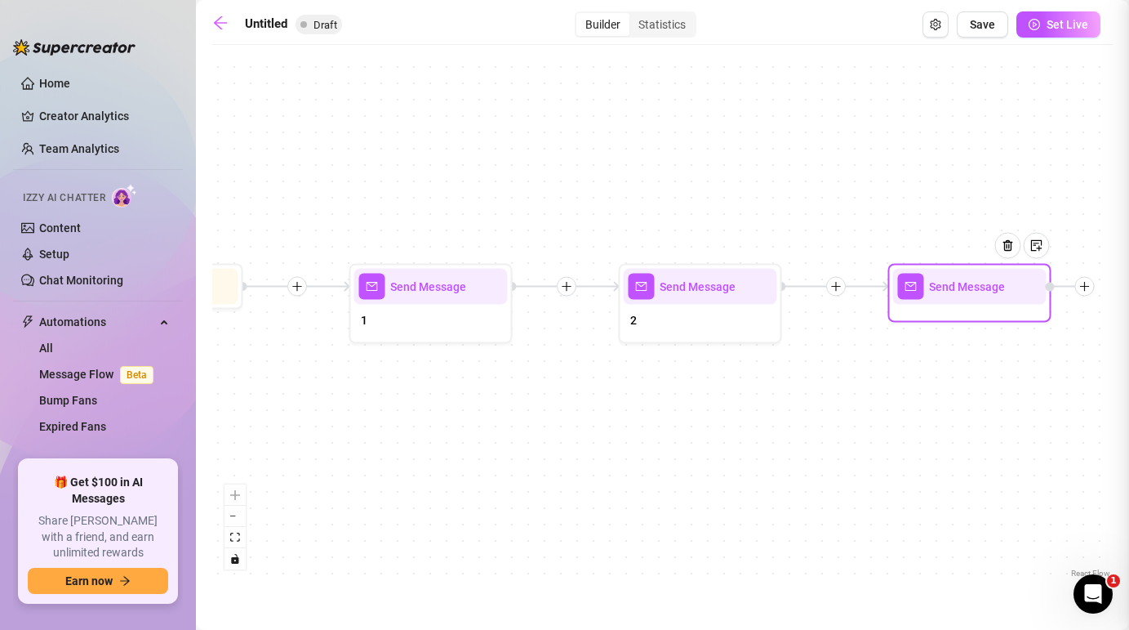
type textarea "Write your message here"
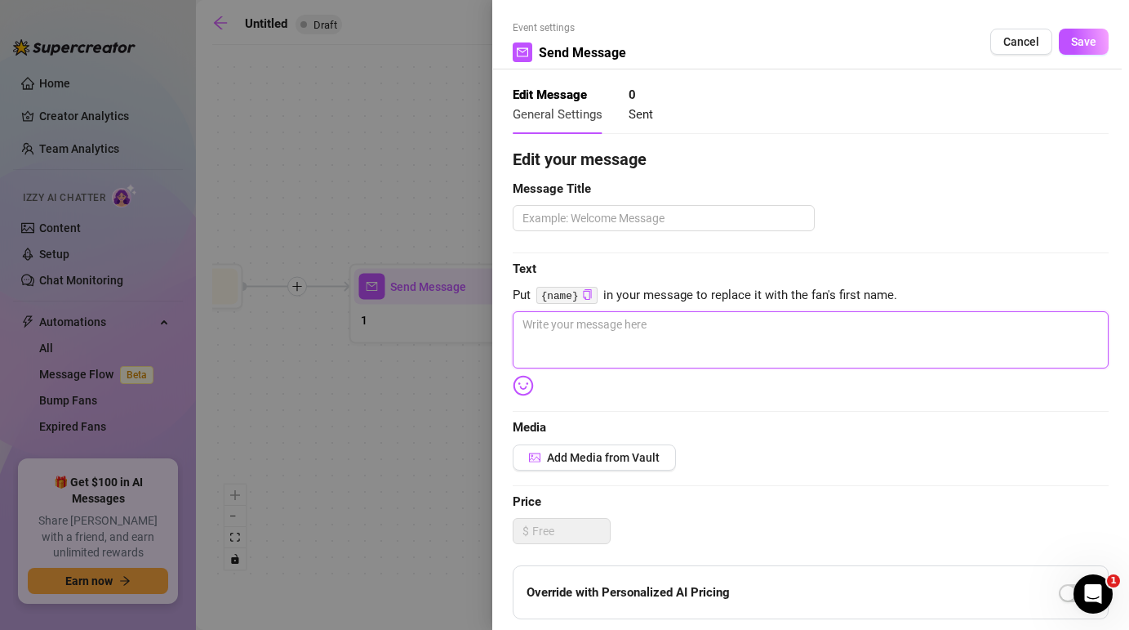
click at [816, 344] on textarea at bounding box center [811, 339] width 596 height 57
type textarea "I"
type textarea "Write your message here"
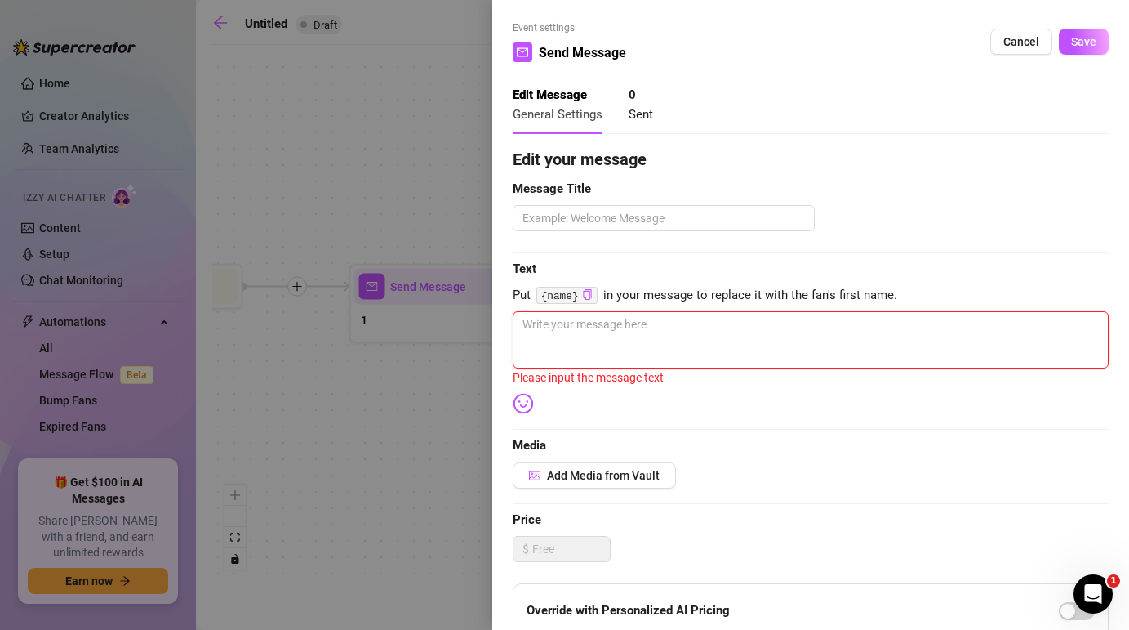
type textarea "m"
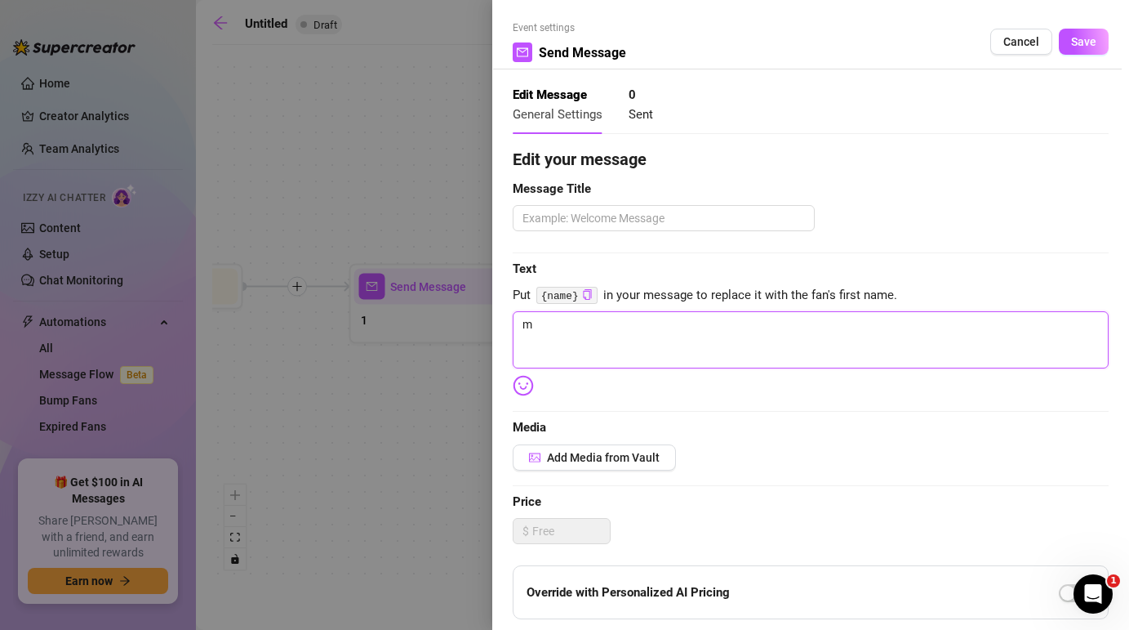
type textarea "my"
type textarea "my n"
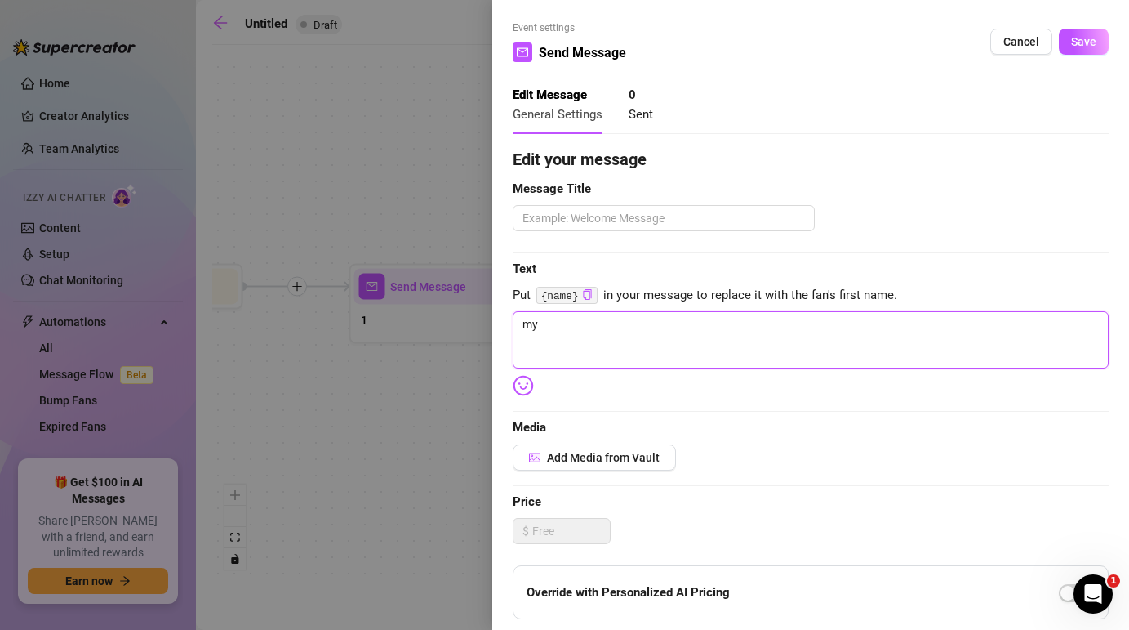
type textarea "my n"
type textarea "my na"
type textarea "my nam"
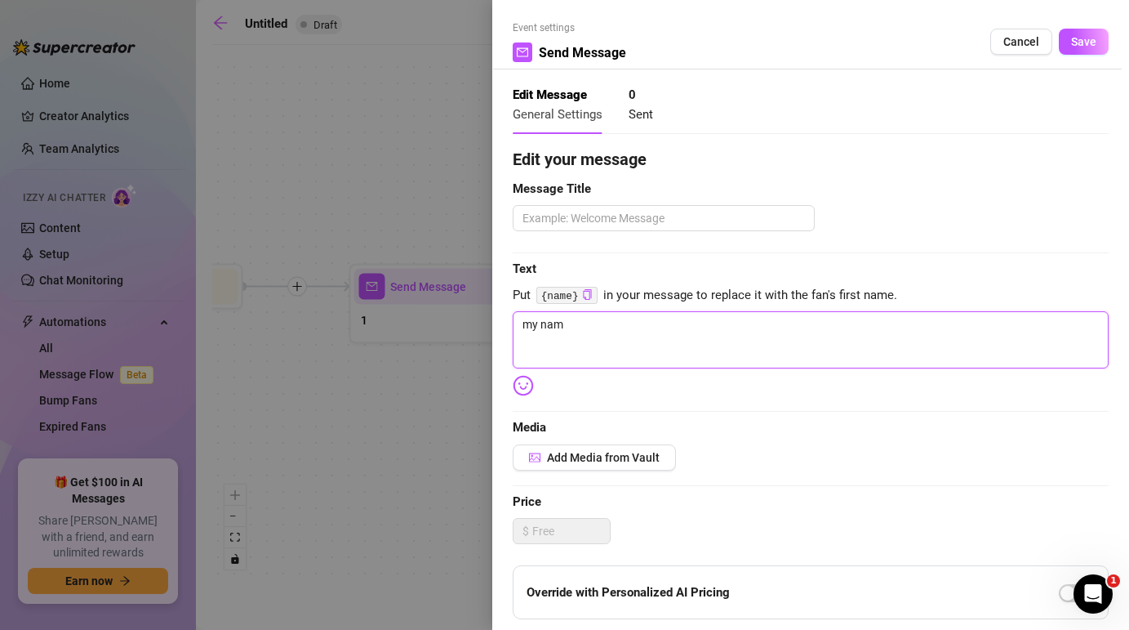
type textarea "my name"
type textarea "my name i"
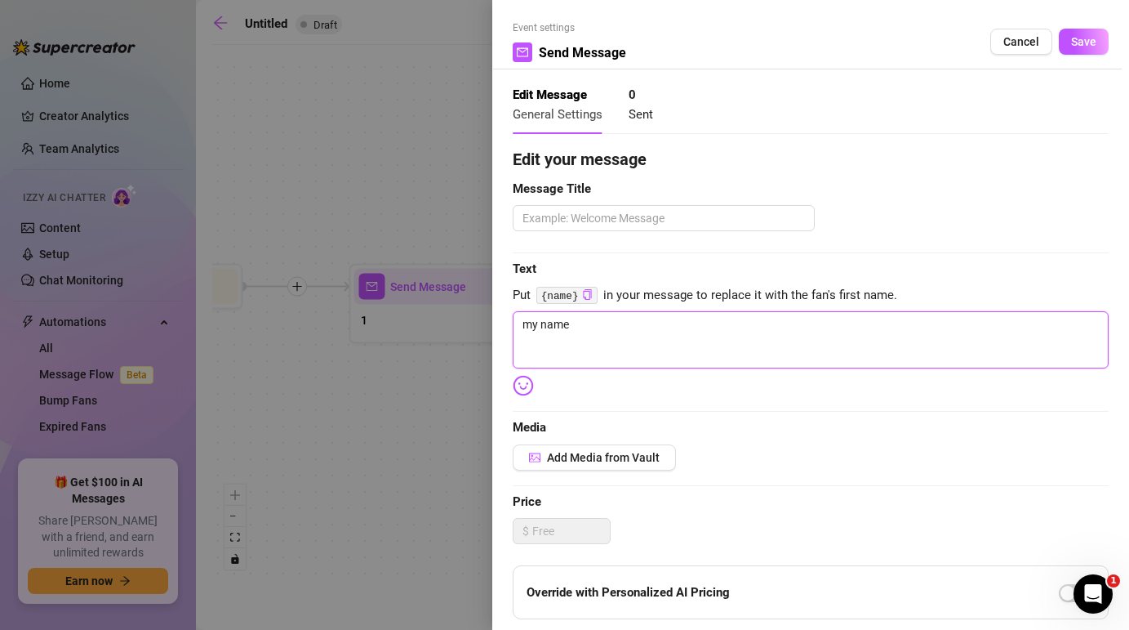
type textarea "my name i"
type textarea "my name is"
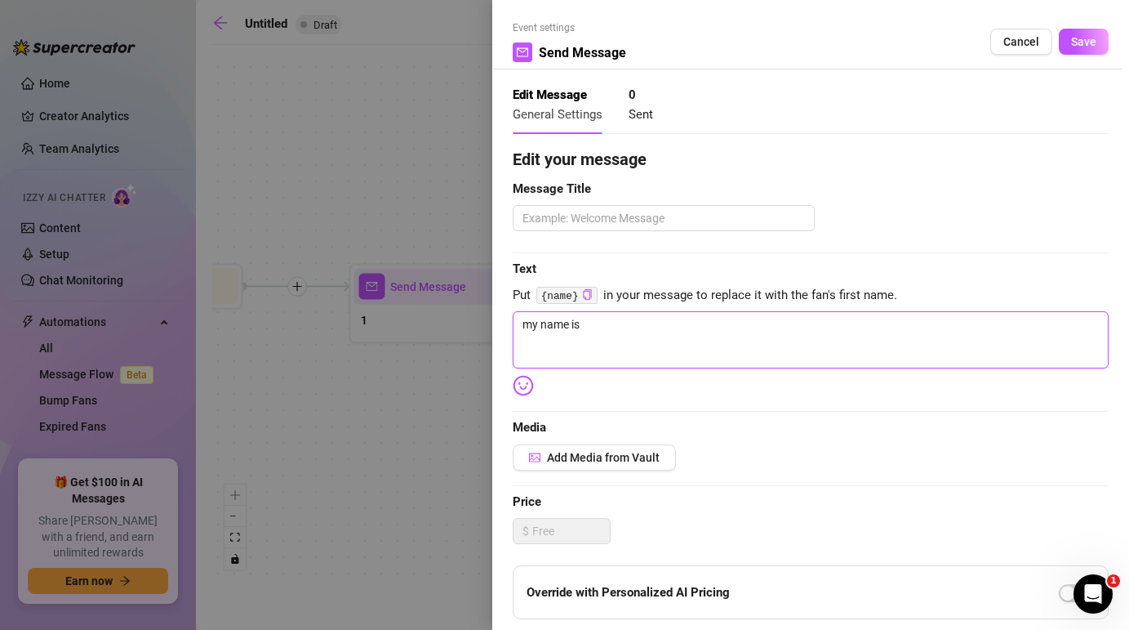
type textarea "my name is A"
type textarea "my name is Ab"
type textarea "my name is A"
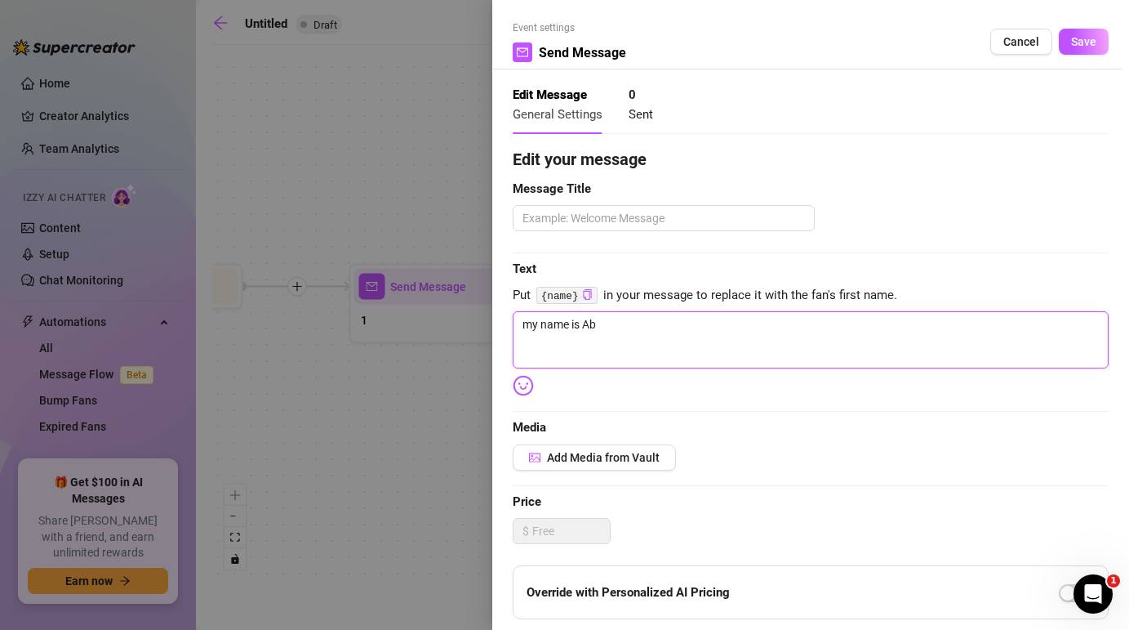
type textarea "my name is A"
type textarea "my name is Am"
type textarea "my name is Amb"
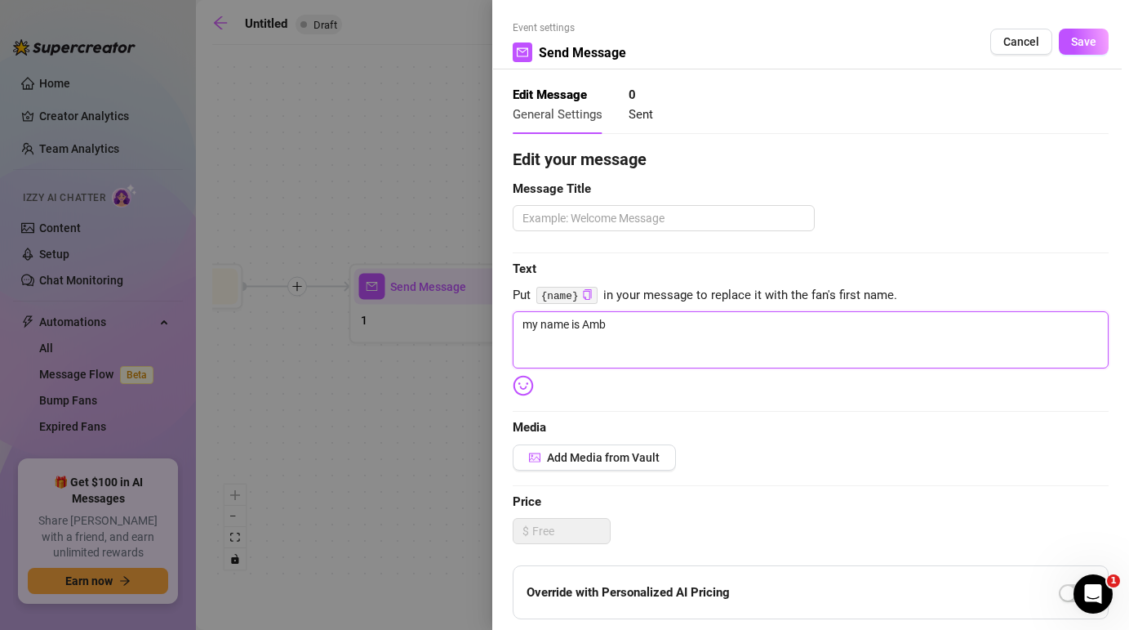
type textarea "my name is Ambe"
type textarea "my name is [PERSON_NAME]"
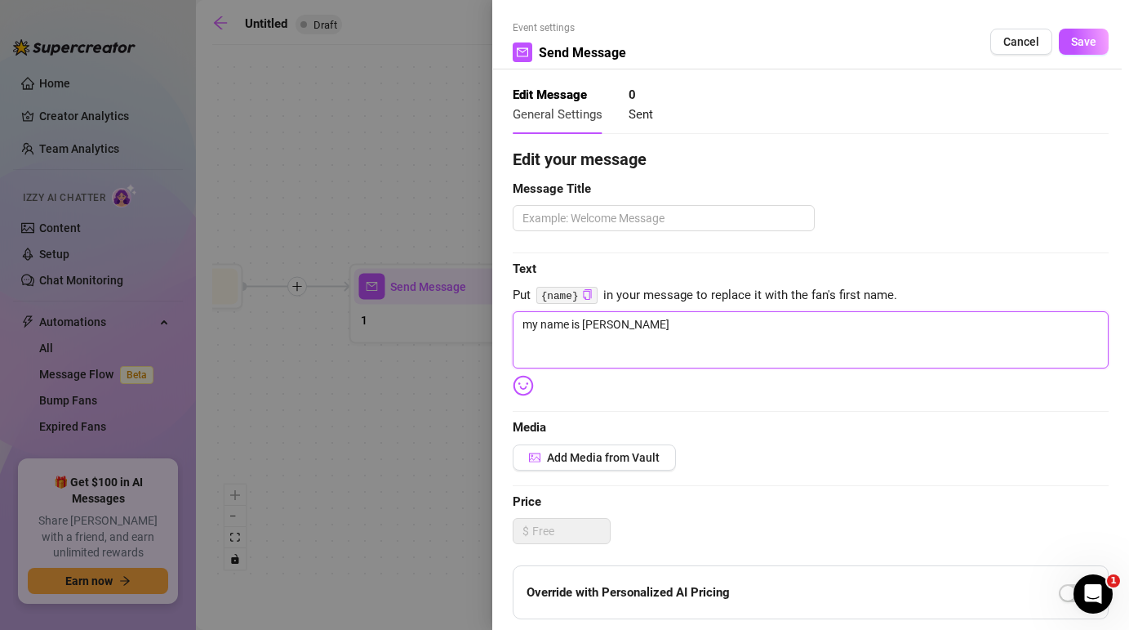
type textarea "my name is [PERSON_NAME]"
type textarea "my name is [PERSON_NAME],"
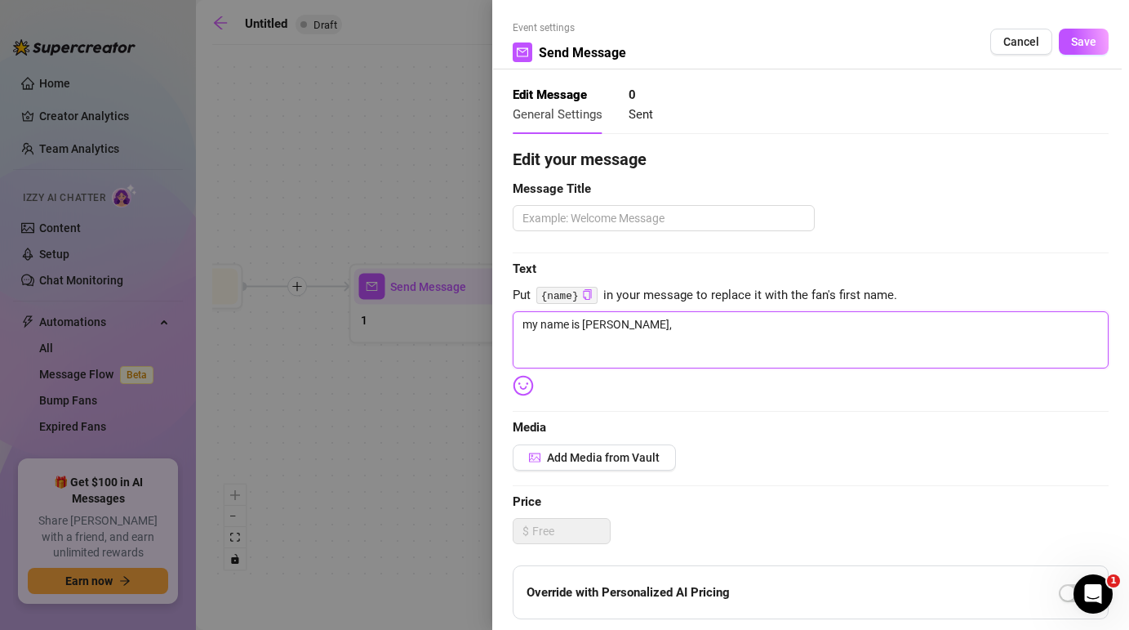
type textarea "my name is [PERSON_NAME],"
type textarea "my name is [PERSON_NAME], w"
type textarea "my name is [PERSON_NAME], [PERSON_NAME]"
type textarea "my name is [PERSON_NAME], wha"
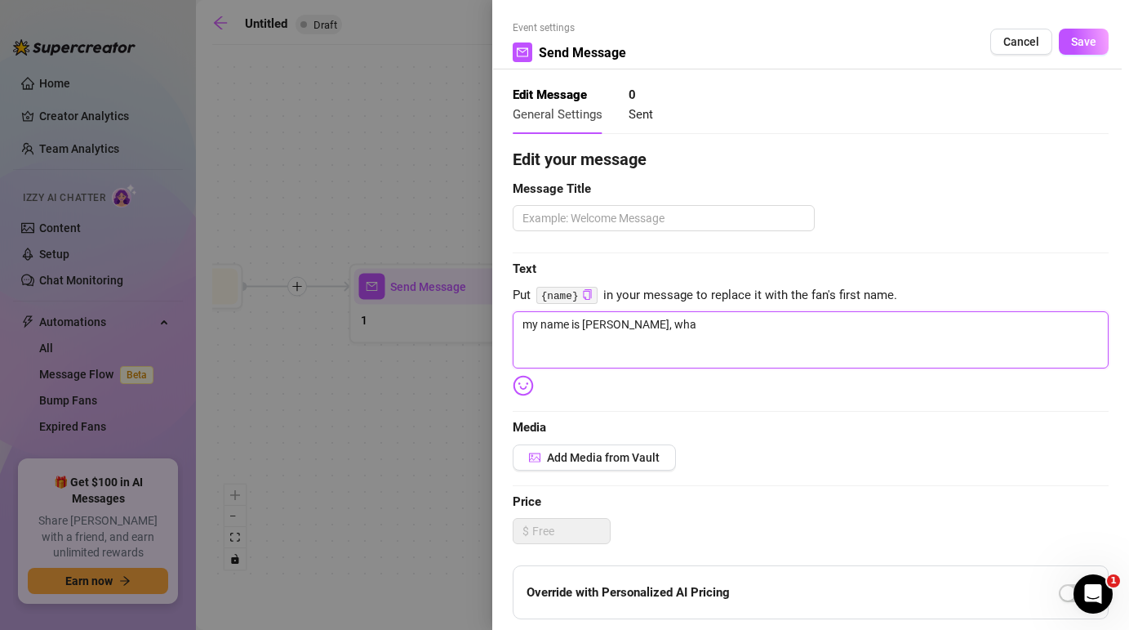
type textarea "my name is [PERSON_NAME], what"
type textarea "my name is [PERSON_NAME], what i"
type textarea "my name is [PERSON_NAME], what is"
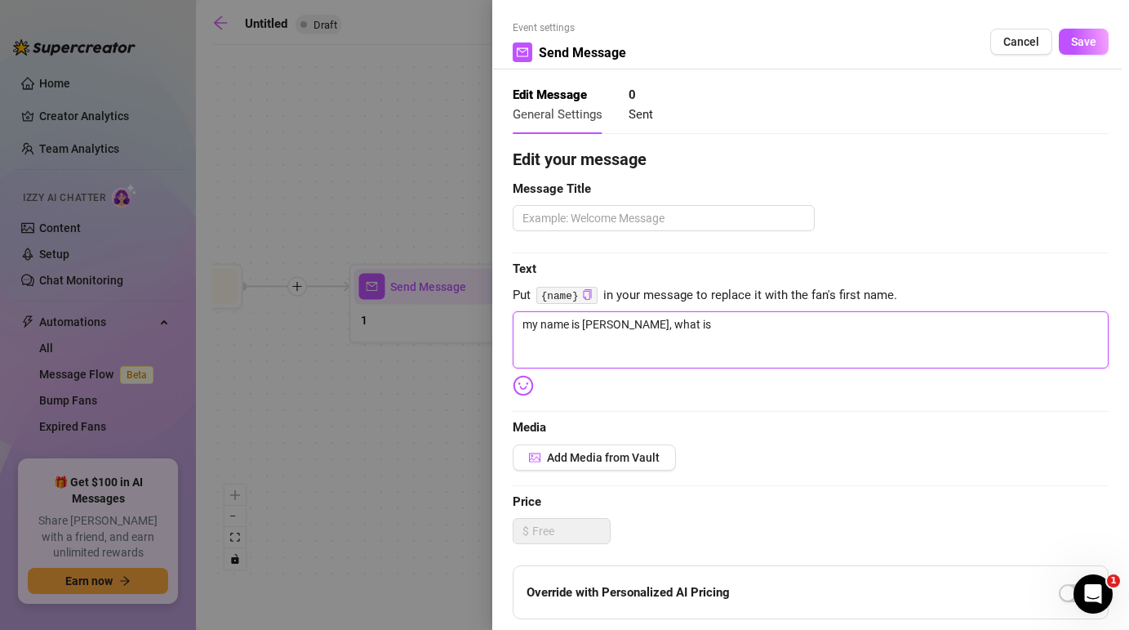
type textarea "my name is [PERSON_NAME], what is"
type textarea "my name is [PERSON_NAME], what is y"
type textarea "my name is [PERSON_NAME], what is yo"
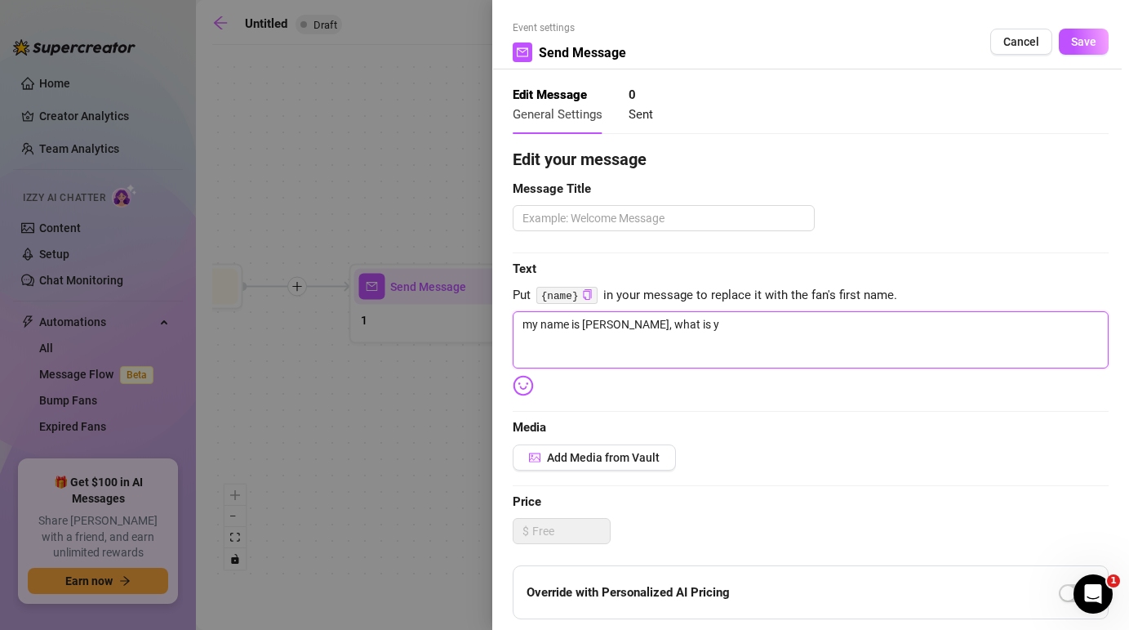
type textarea "my name is [PERSON_NAME], what is yo"
type textarea "my name is [PERSON_NAME], what is you"
type textarea "my name is [PERSON_NAME], what is your"
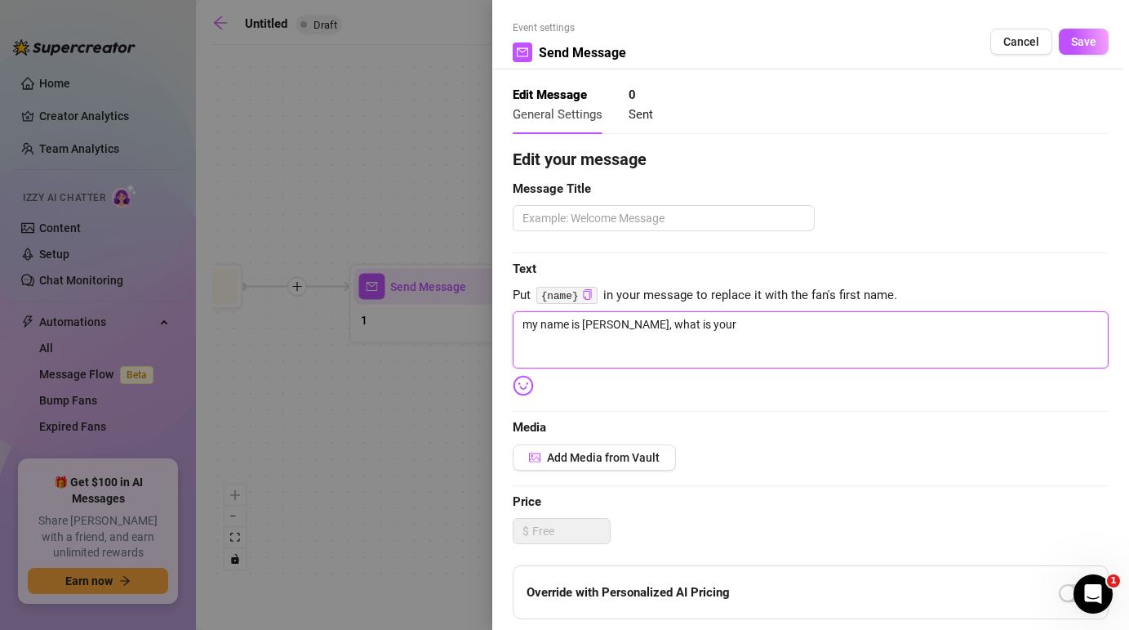
type textarea "my name is [PERSON_NAME], what is your"
type textarea "my name is [PERSON_NAME], what is your n"
type textarea "my name is [PERSON_NAME], what is your na"
type textarea "my name is [PERSON_NAME], what is your nam"
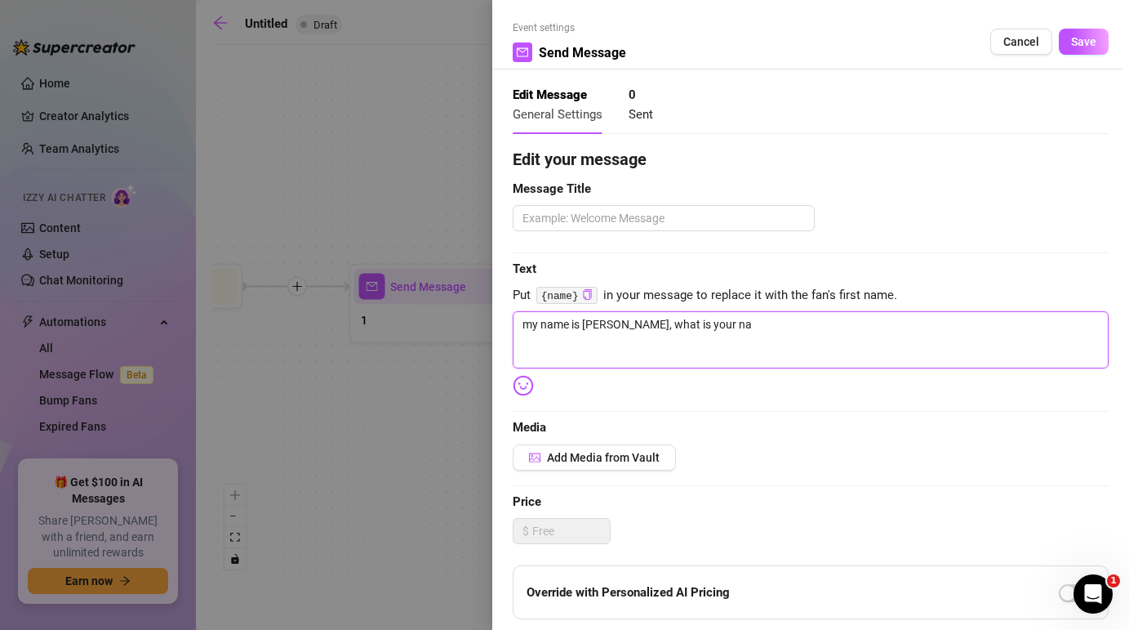
type textarea "my name is [PERSON_NAME], what is your nam"
type textarea "my name is [PERSON_NAME], what is your name"
type textarea "my name is [PERSON_NAME], what is your name>"
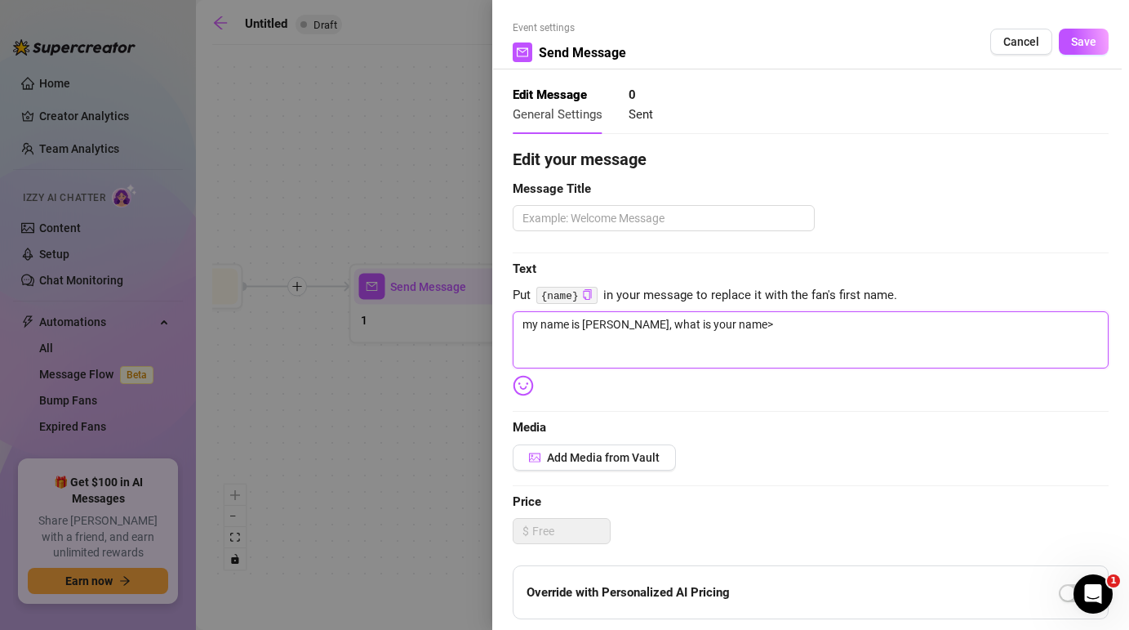
type textarea "my name is [PERSON_NAME], what is your name"
type textarea "my name is [PERSON_NAME], what is your name?"
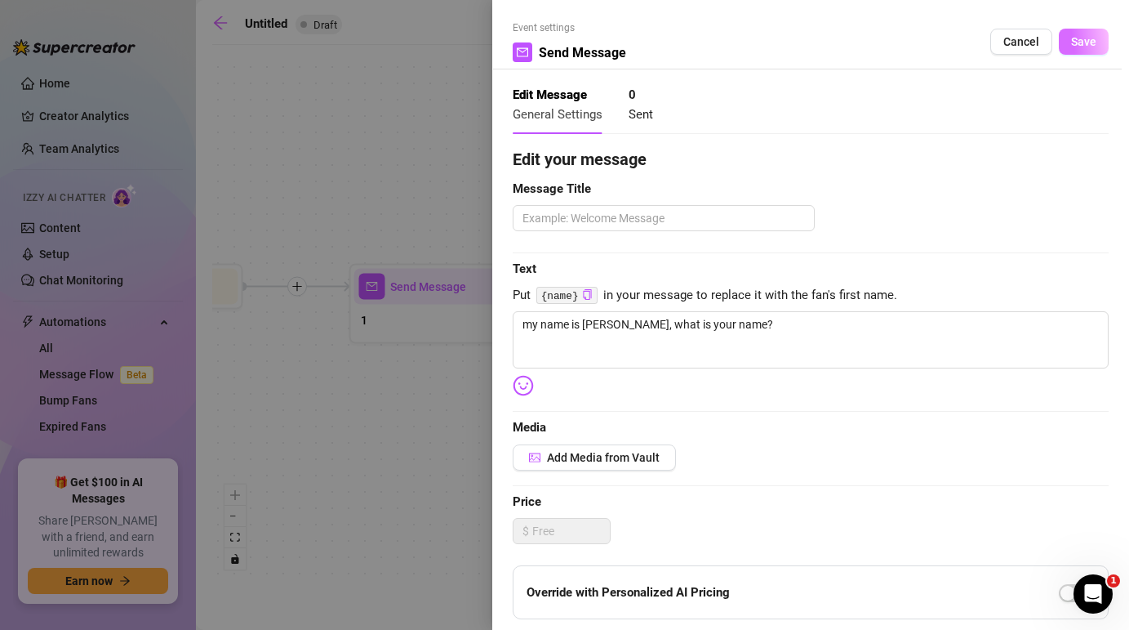
click at [1093, 42] on span "Save" at bounding box center [1083, 41] width 25 height 13
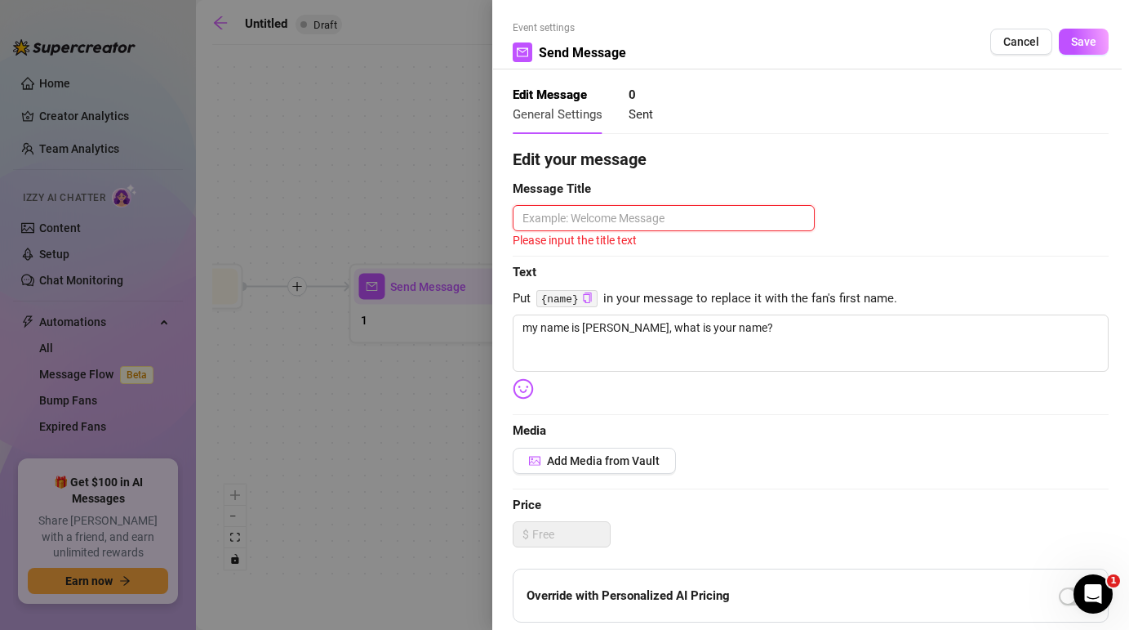
click at [628, 208] on textarea at bounding box center [664, 218] width 302 height 26
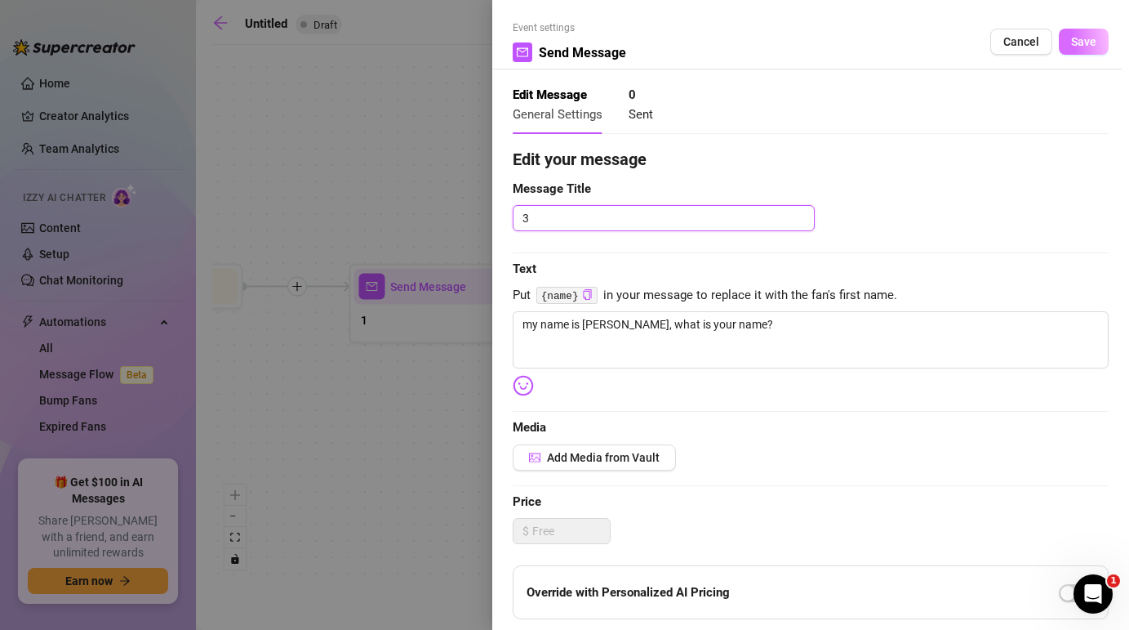
type textarea "3"
click at [1084, 46] on span "Save" at bounding box center [1083, 41] width 25 height 13
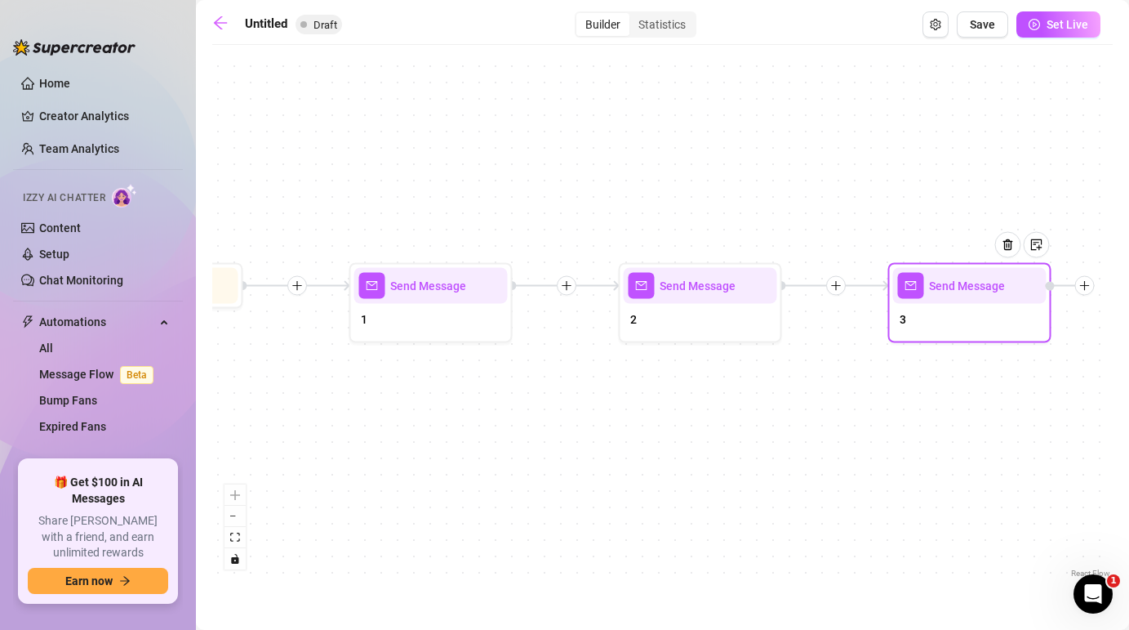
click at [838, 294] on div at bounding box center [836, 286] width 20 height 20
click at [834, 280] on icon "plus" at bounding box center [835, 285] width 11 height 11
click at [897, 288] on div "Time Delay" at bounding box center [915, 288] width 119 height 28
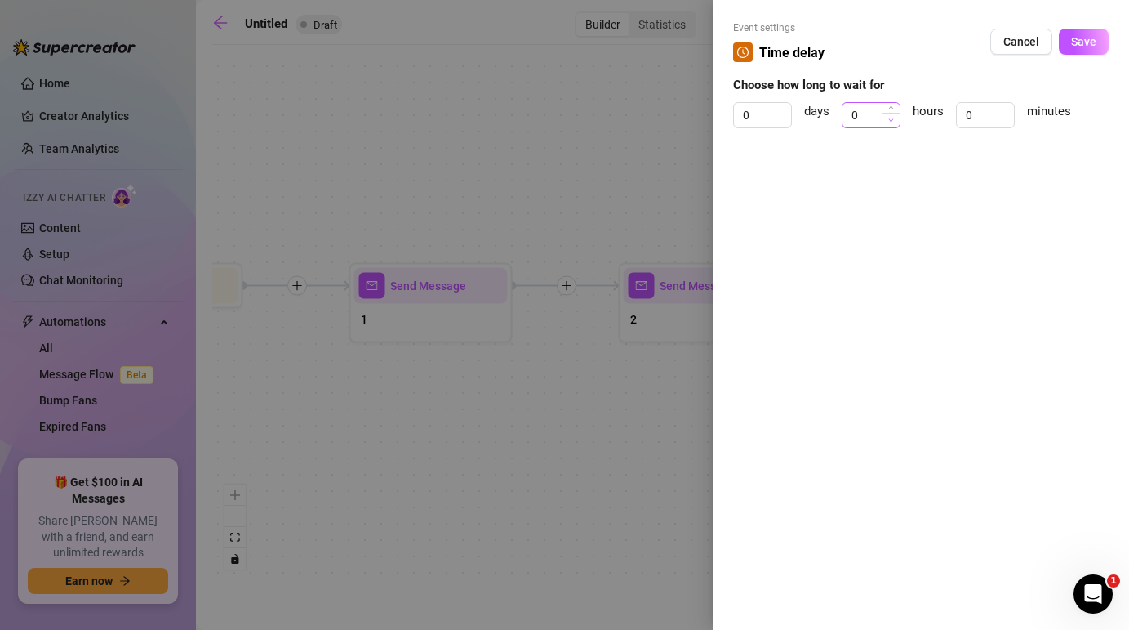
click at [883, 119] on span "Decrease Value" at bounding box center [891, 120] width 18 height 15
click at [870, 112] on input "0" at bounding box center [871, 115] width 57 height 24
type input "1"
click at [1070, 51] on button "Save" at bounding box center [1084, 42] width 50 height 26
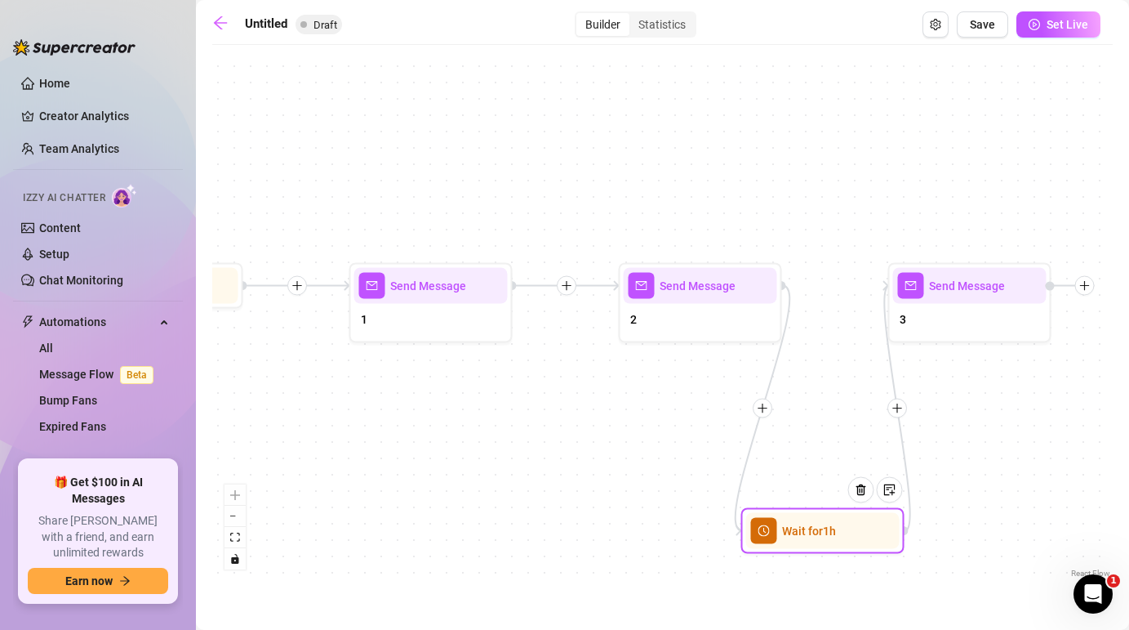
click at [833, 547] on div "Wait for 1h" at bounding box center [823, 531] width 154 height 36
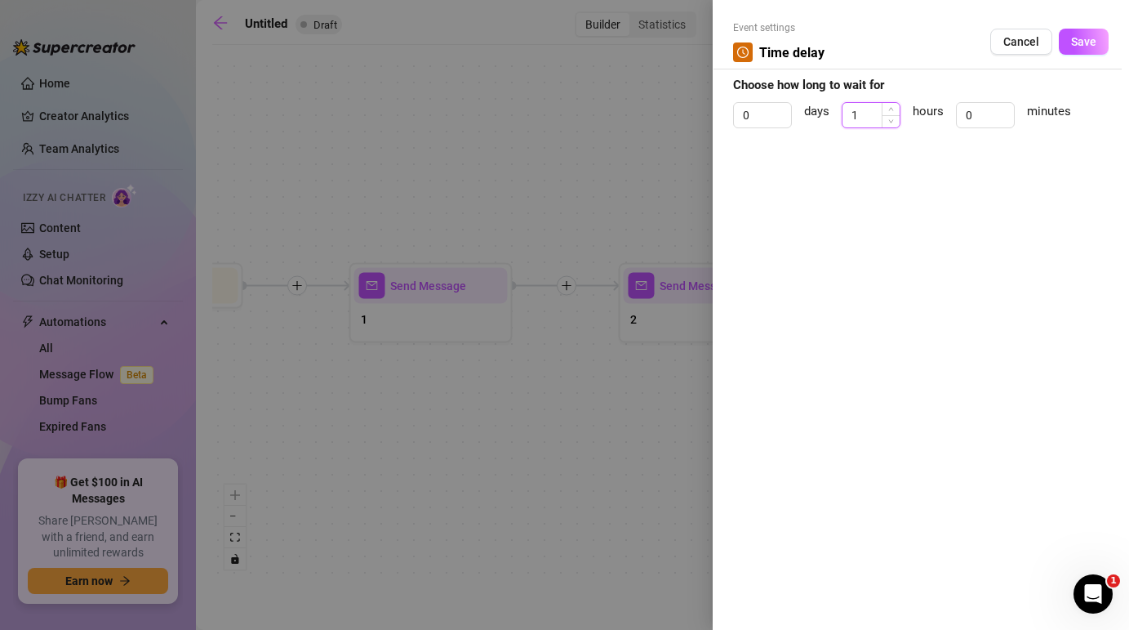
click at [857, 114] on input "1" at bounding box center [871, 115] width 57 height 24
click at [985, 119] on input "0" at bounding box center [985, 115] width 57 height 24
type input "1"
click at [1082, 20] on div "Event settings Time delay Cancel Save" at bounding box center [921, 44] width 376 height 49
click at [1082, 24] on div "Event settings Time delay Cancel Save" at bounding box center [921, 44] width 376 height 49
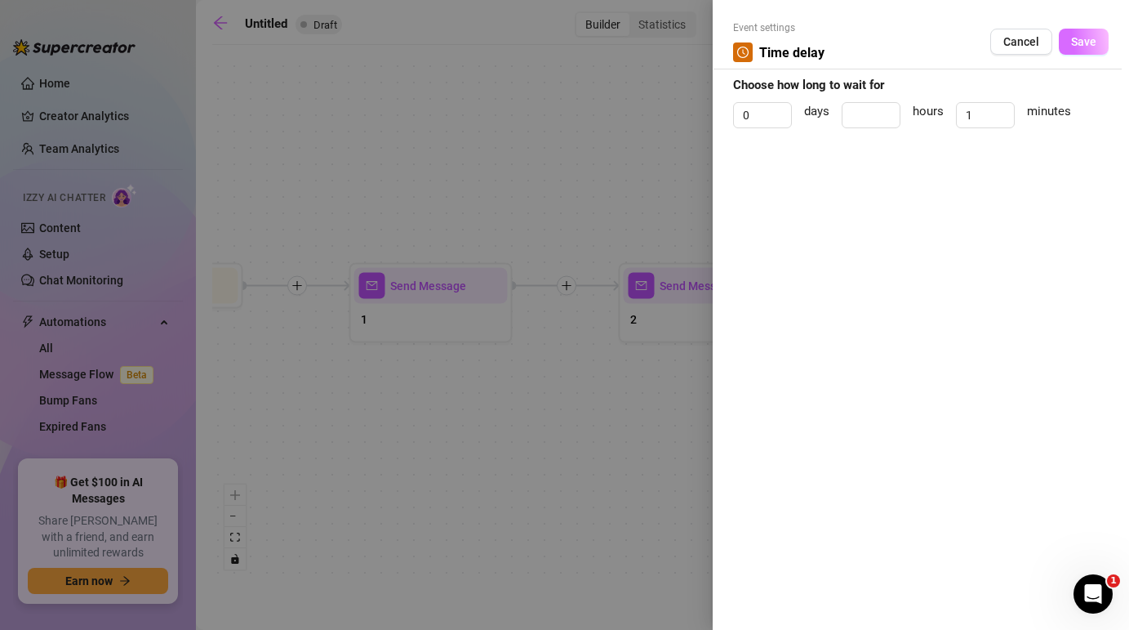
click at [1082, 33] on button "Save" at bounding box center [1084, 42] width 50 height 26
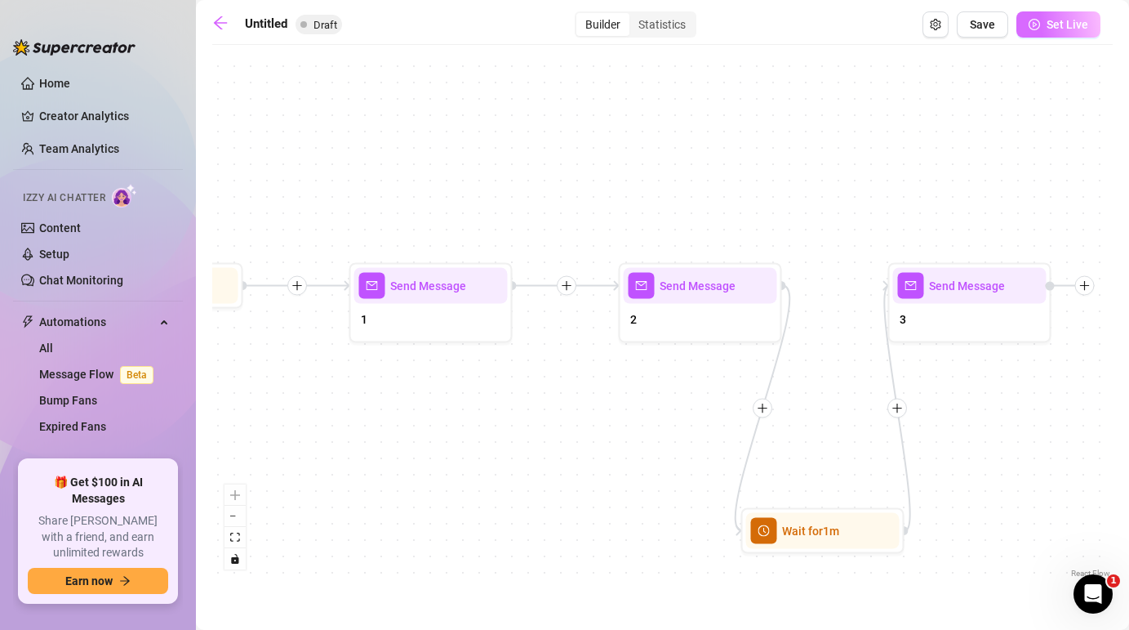
click at [1059, 24] on span "Set Live" at bounding box center [1068, 24] width 42 height 13
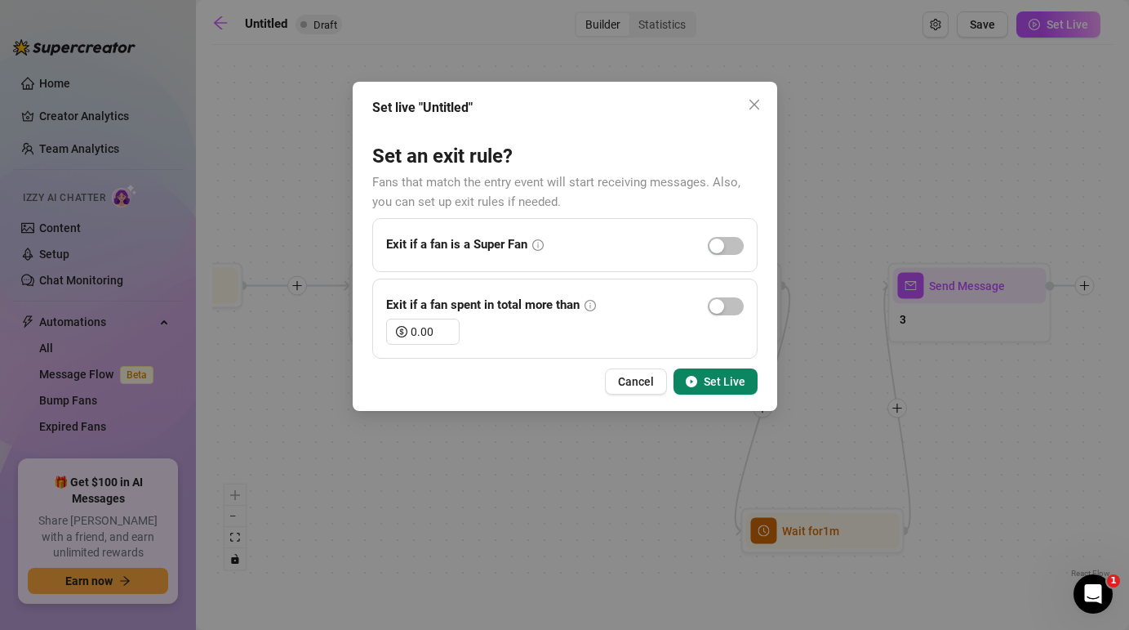
click at [732, 385] on span "Set Live" at bounding box center [725, 381] width 42 height 13
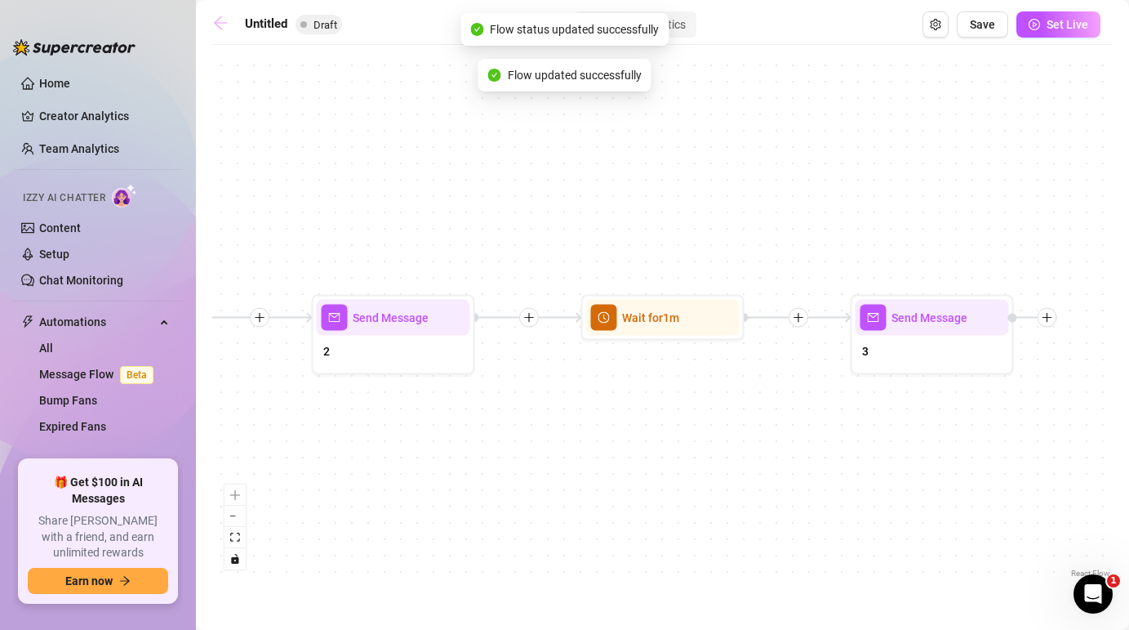
click at [218, 16] on icon "arrow-left" at bounding box center [220, 23] width 16 height 16
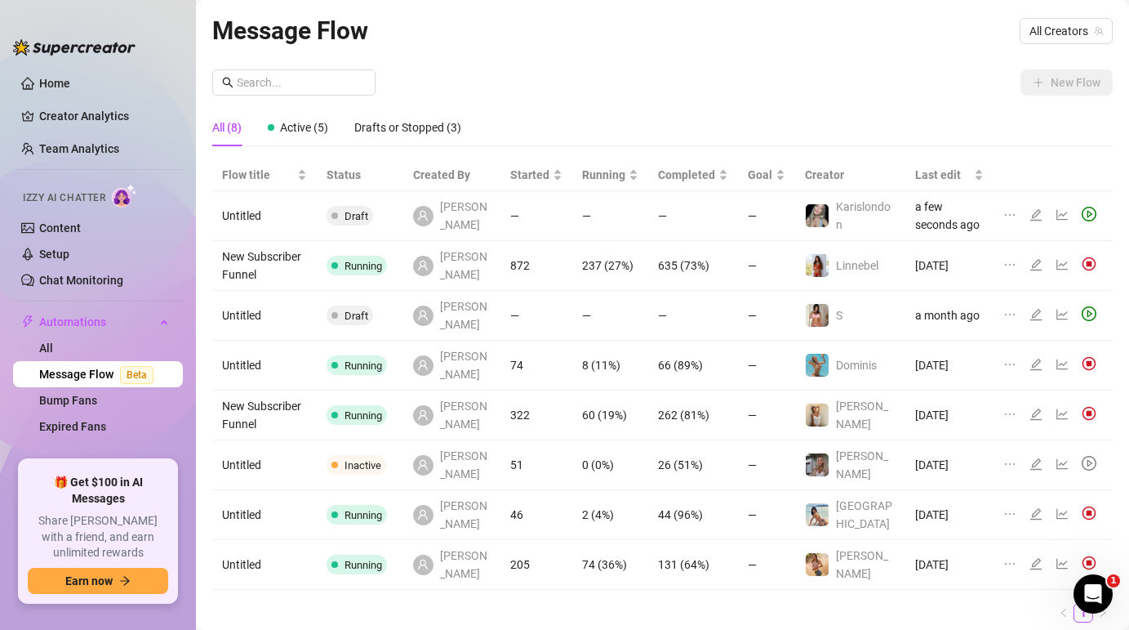
scroll to position [55, 0]
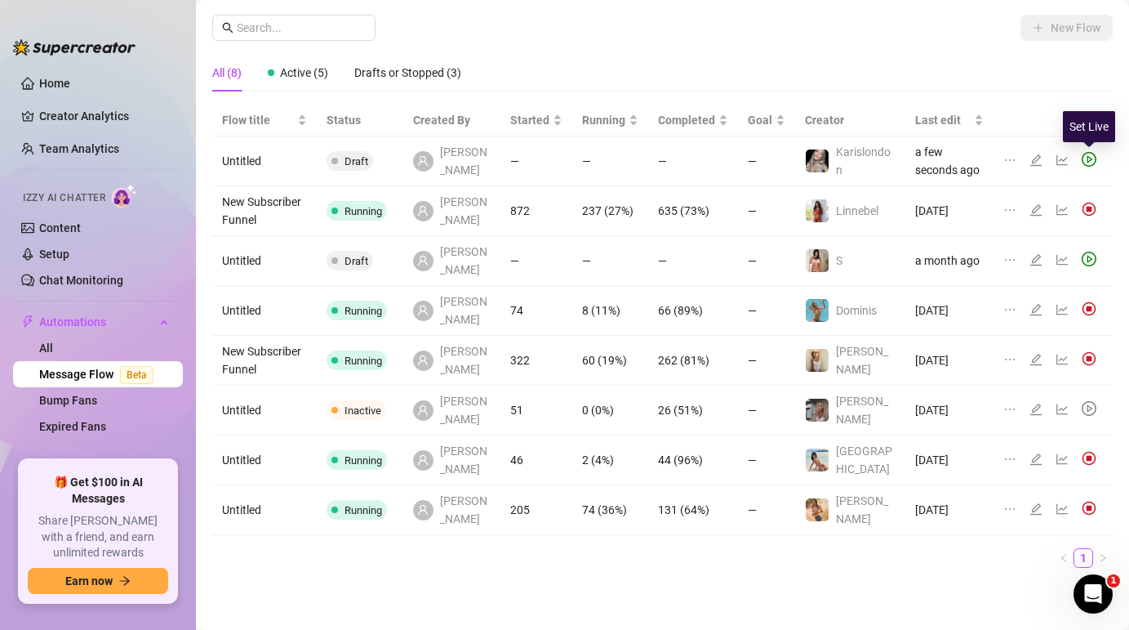
click at [1091, 159] on icon "play-circle" at bounding box center [1091, 159] width 6 height 7
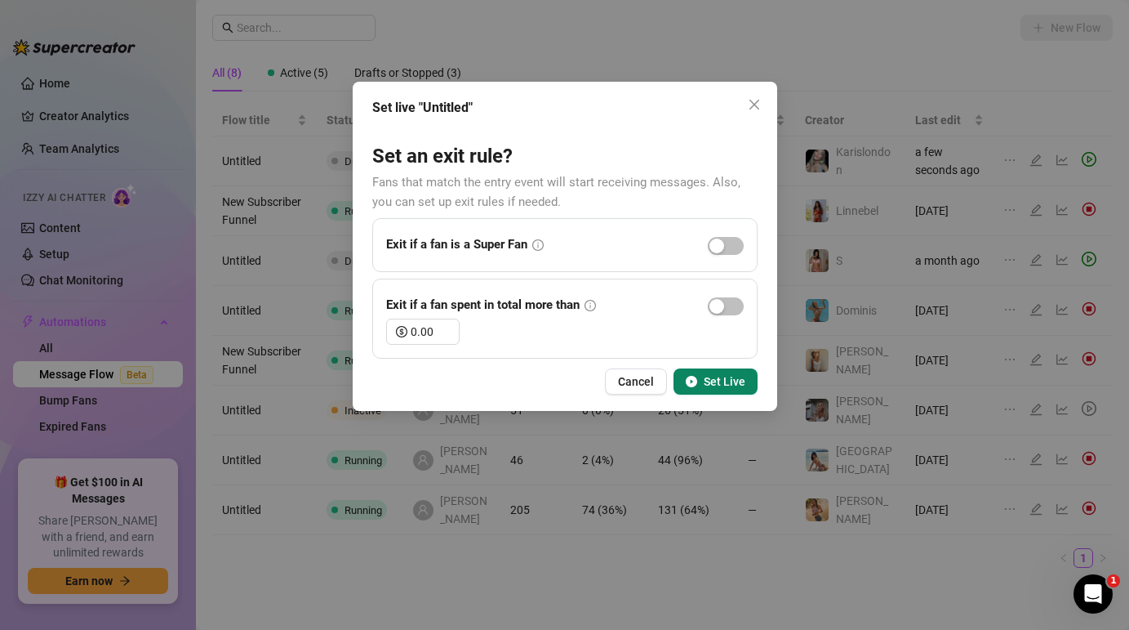
click at [711, 380] on span "Set Live" at bounding box center [725, 381] width 42 height 13
